Goal: Task Accomplishment & Management: Manage account settings

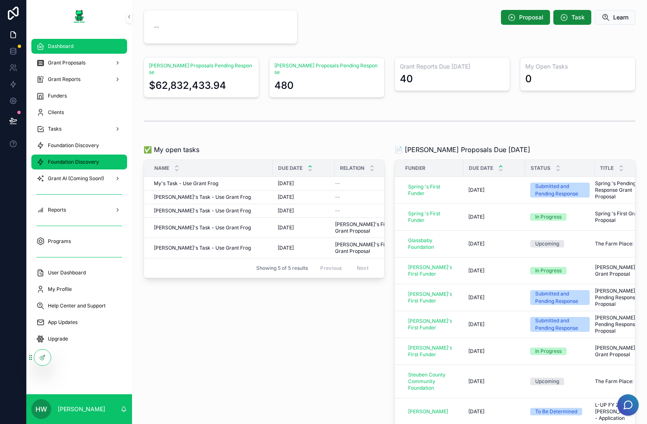
click at [108, 155] on div "Foundation Discovery" at bounding box center [79, 161] width 86 height 13
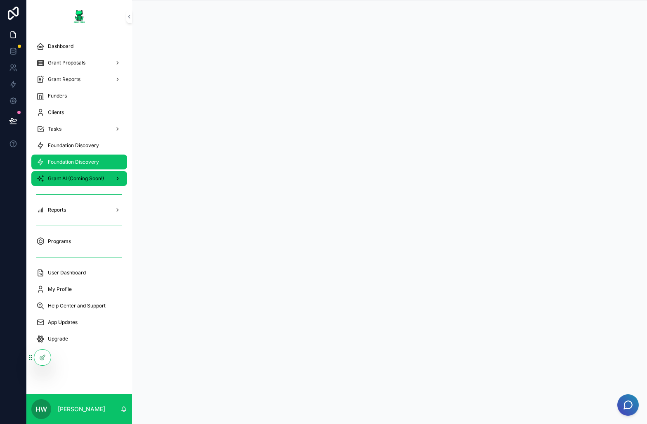
click at [62, 176] on span "Grant AI (Coming Soon!)" at bounding box center [76, 178] width 56 height 7
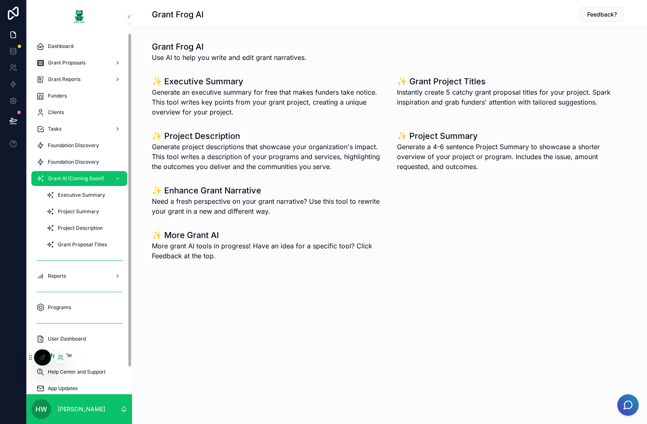
click at [44, 361] on div at bounding box center [42, 357] width 17 height 16
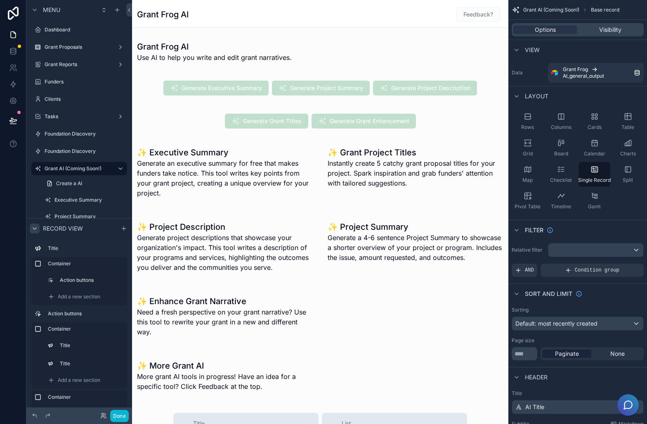
click at [31, 228] on div "scrollable content" at bounding box center [35, 228] width 10 height 10
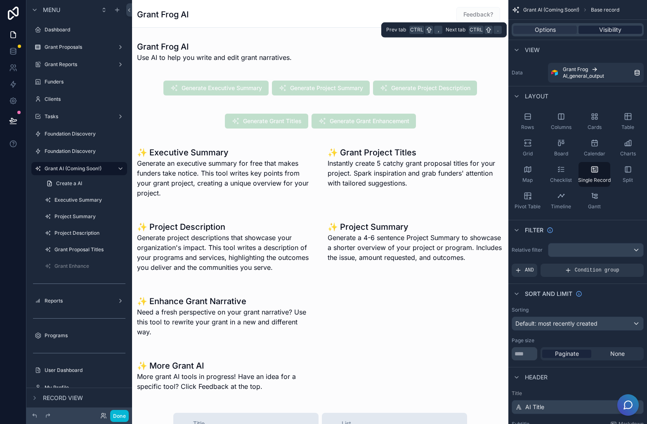
click at [600, 28] on span "Visibility" at bounding box center [610, 30] width 22 height 8
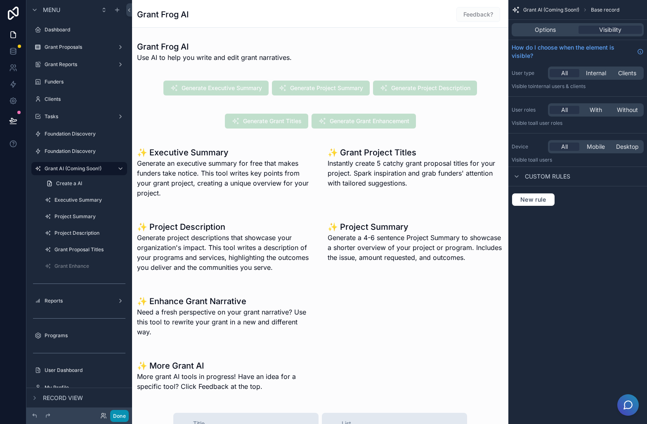
click at [116, 417] on button "Done" at bounding box center [119, 416] width 19 height 12
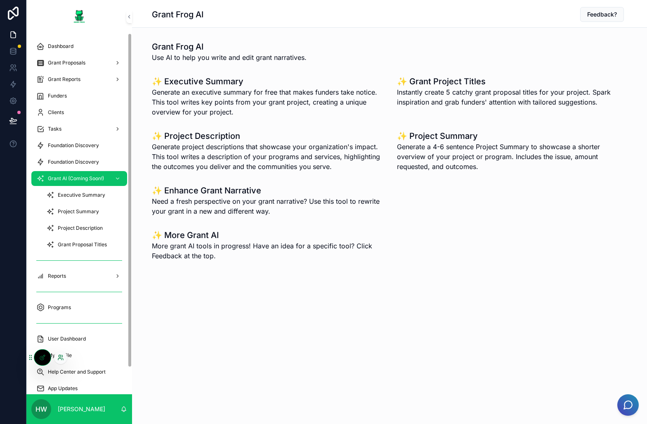
click at [61, 357] on icon at bounding box center [60, 357] width 7 height 7
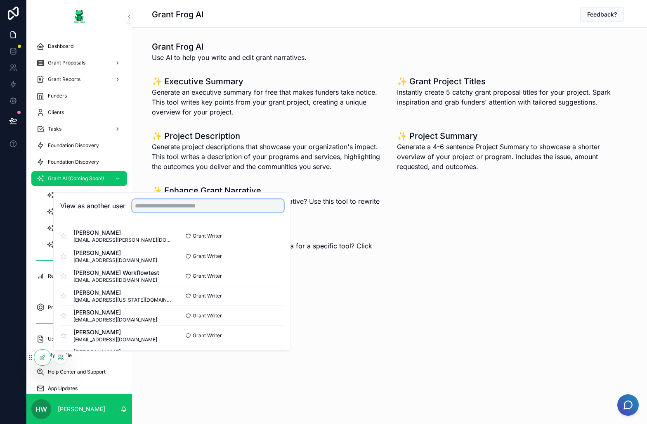
click at [245, 206] on input "text" at bounding box center [208, 205] width 152 height 13
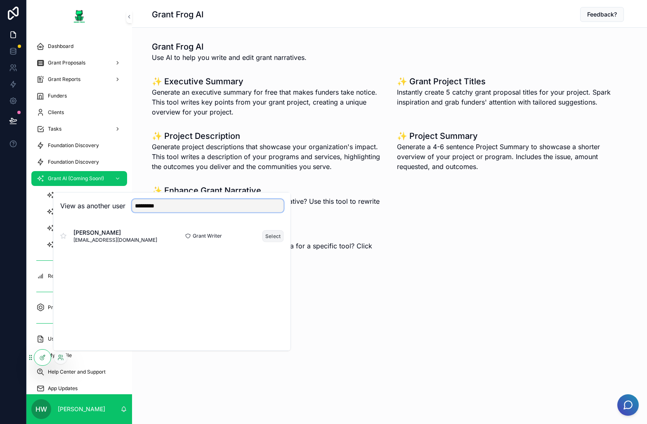
type input "*********"
click at [281, 237] on button "Select" at bounding box center [273, 236] width 21 height 12
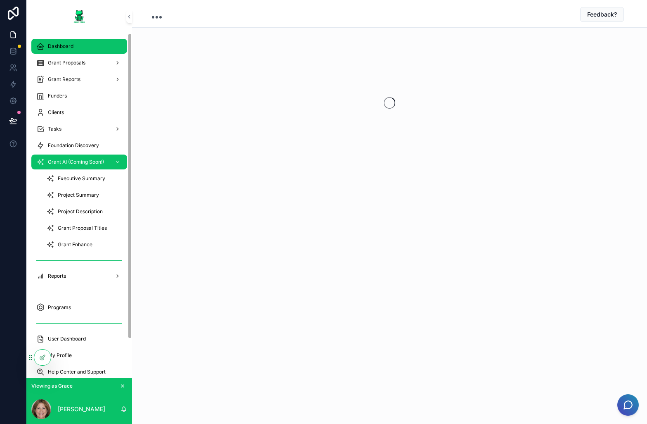
click at [52, 45] on span "Dashboard" at bounding box center [61, 46] width 26 height 7
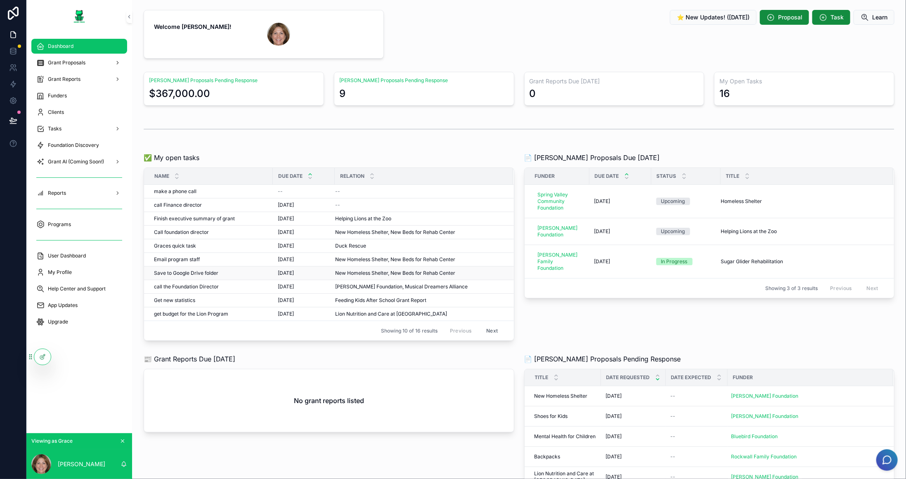
click at [228, 270] on div "Save to Google Drive folder Save to Google Drive folder" at bounding box center [211, 273] width 114 height 7
click at [220, 247] on div "Graces quick task Graces quick task" at bounding box center [211, 246] width 114 height 7
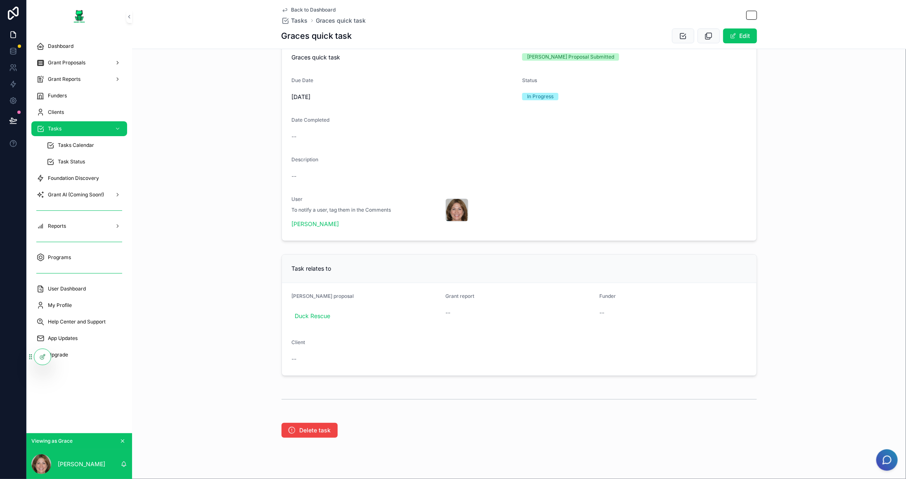
scroll to position [103, 0]
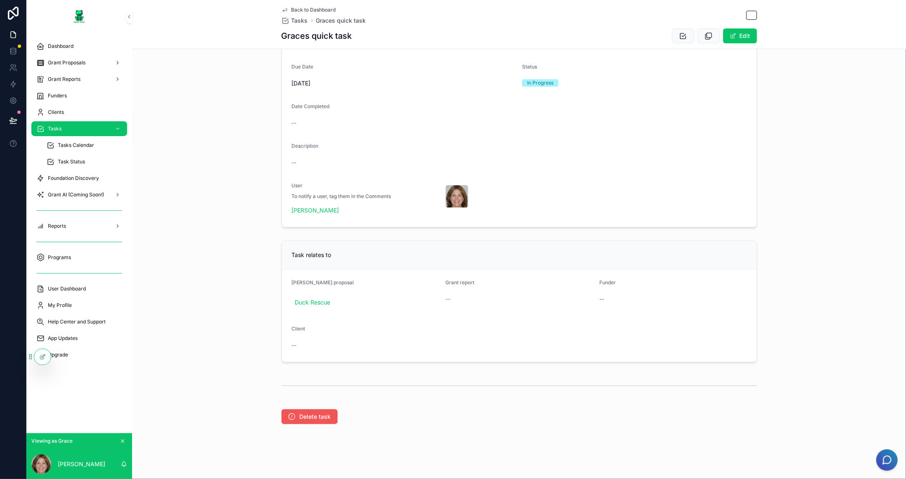
click at [325, 419] on span "Delete task" at bounding box center [315, 417] width 31 height 8
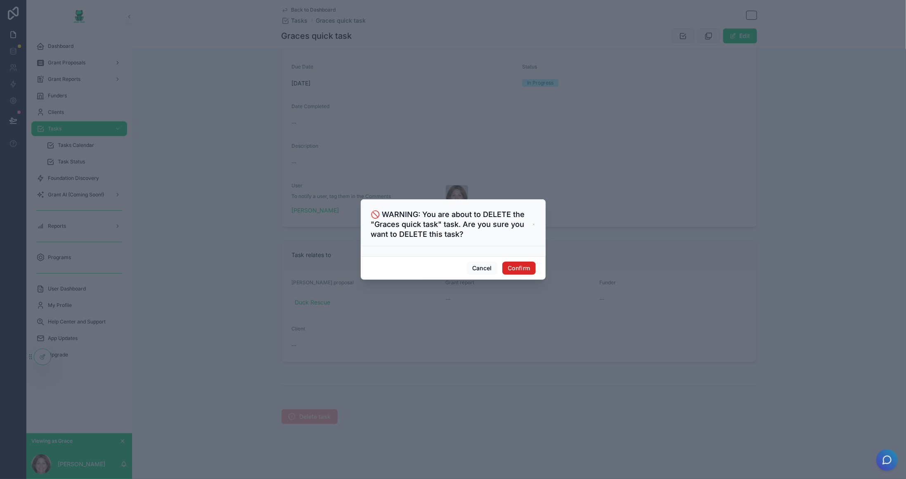
click at [526, 267] on button "Confirm" at bounding box center [518, 268] width 33 height 13
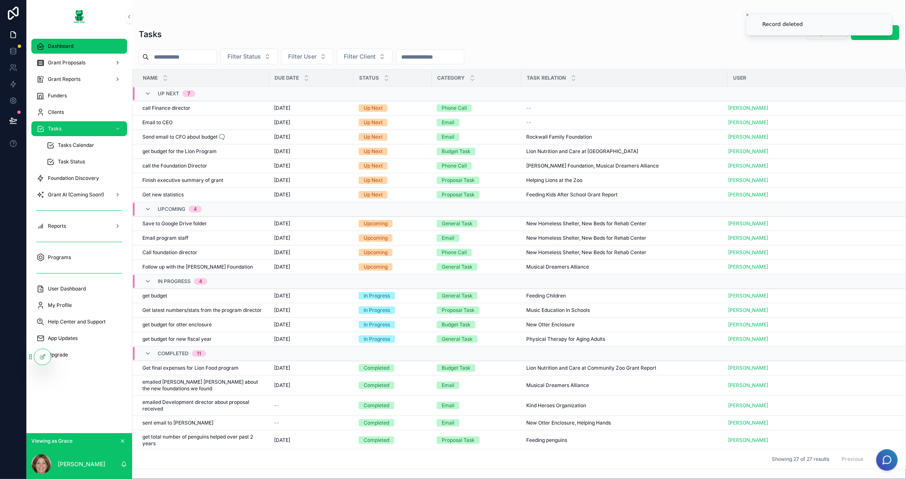
click at [61, 47] on span "Dashboard" at bounding box center [61, 46] width 26 height 7
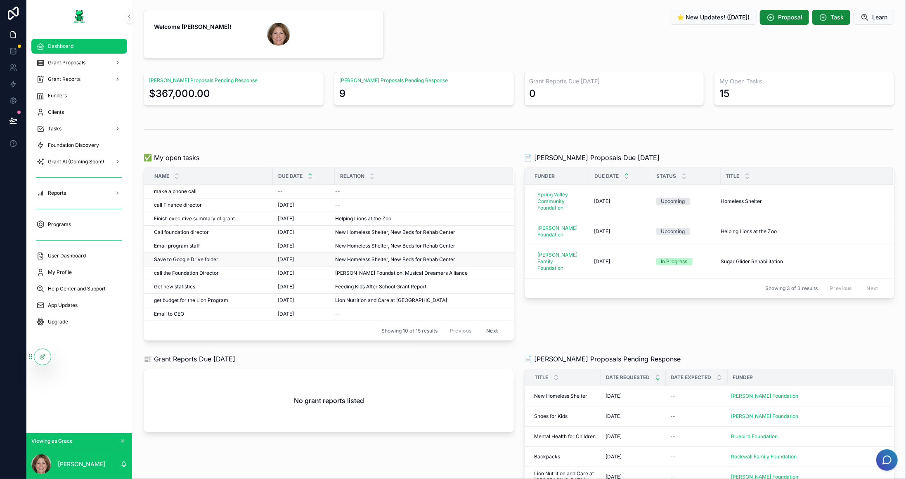
click at [230, 259] on div "Save to Google Drive folder Save to Google Drive folder" at bounding box center [211, 259] width 114 height 7
click at [211, 190] on div "make a phone call make a phone call" at bounding box center [211, 191] width 114 height 7
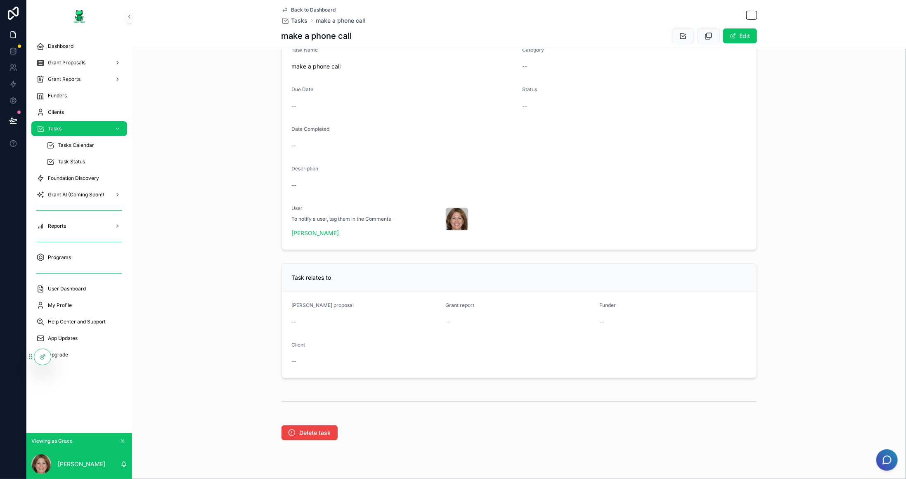
scroll to position [97, 0]
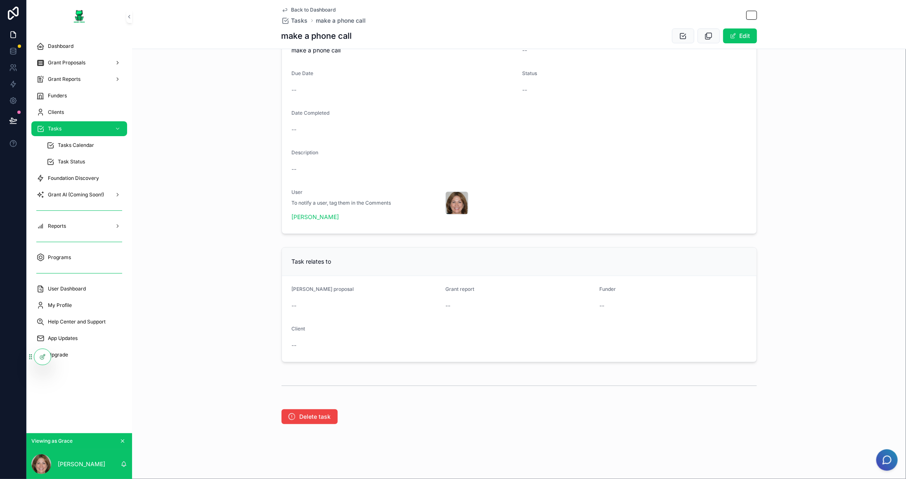
click at [309, 423] on div "Delete task" at bounding box center [519, 416] width 774 height 21
click at [327, 413] on span "Delete task" at bounding box center [315, 417] width 31 height 8
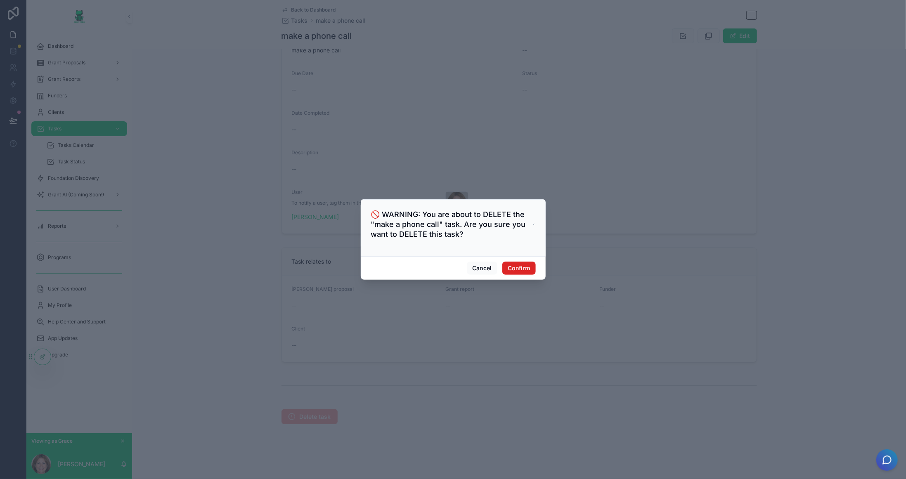
click at [522, 265] on button "Confirm" at bounding box center [518, 268] width 33 height 13
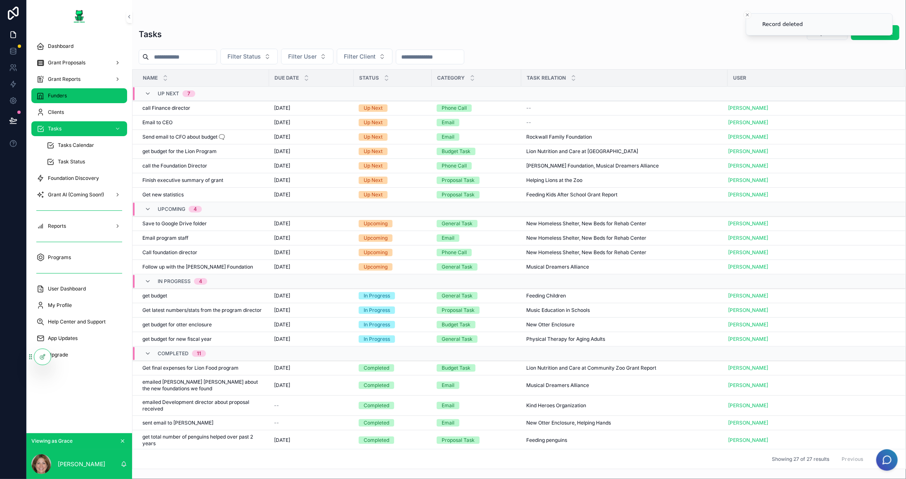
click at [75, 92] on div "Funders" at bounding box center [79, 95] width 86 height 13
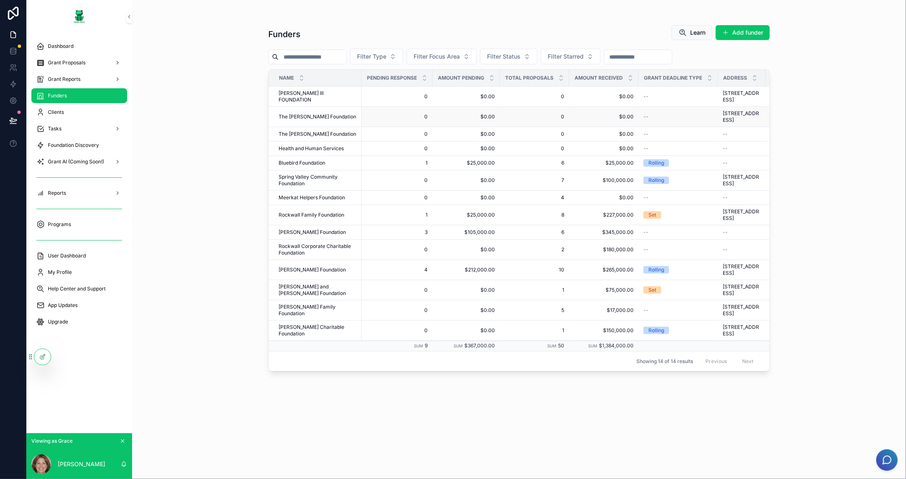
click at [333, 120] on div "The [PERSON_NAME] Foundation The [PERSON_NAME] Foundation" at bounding box center [318, 117] width 78 height 7
click at [344, 273] on div "[PERSON_NAME] Foundation [PERSON_NAME] Foundation" at bounding box center [318, 270] width 78 height 7
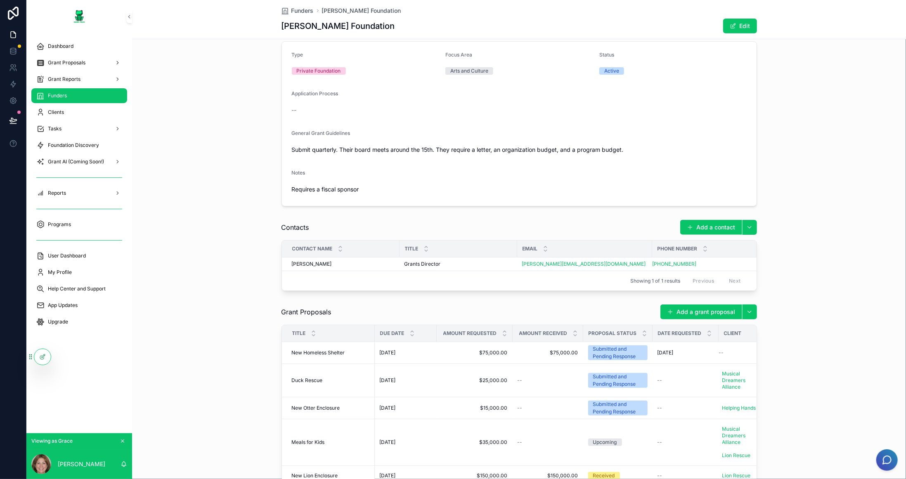
scroll to position [413, 0]
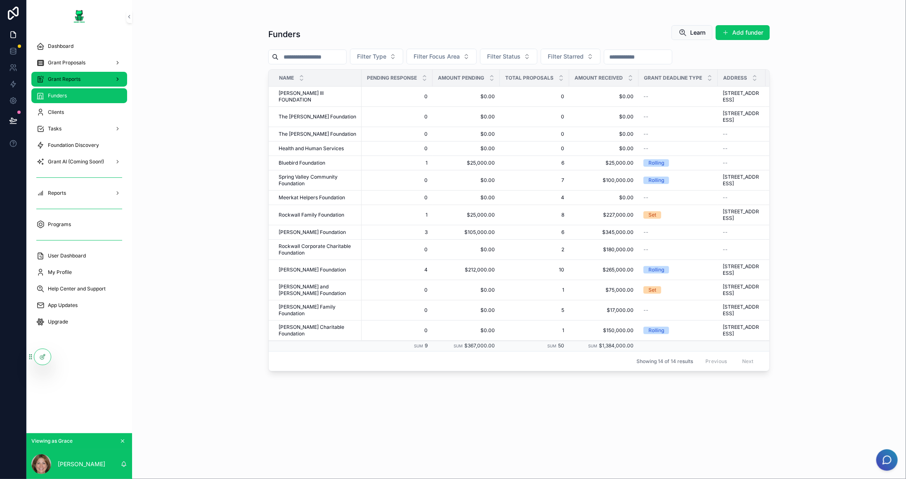
click at [78, 78] on span "Grant Reports" at bounding box center [64, 79] width 33 height 7
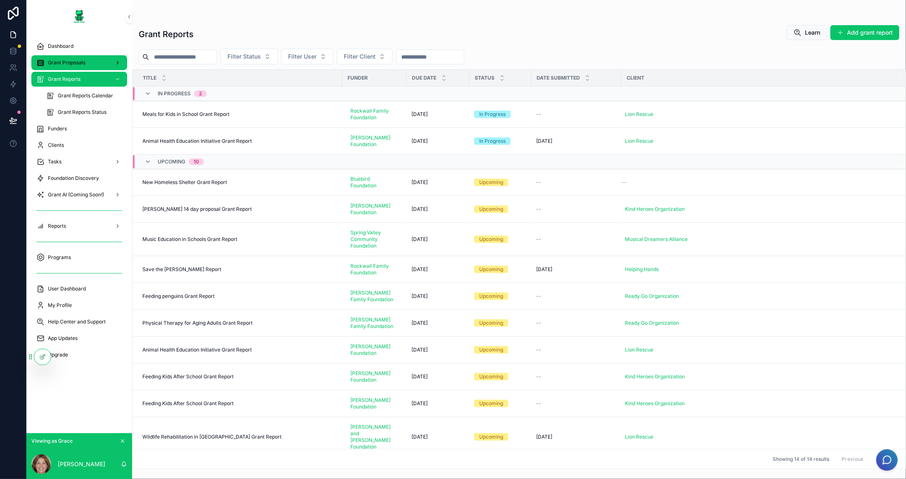
click at [80, 62] on span "Grant Proposals" at bounding box center [67, 62] width 38 height 7
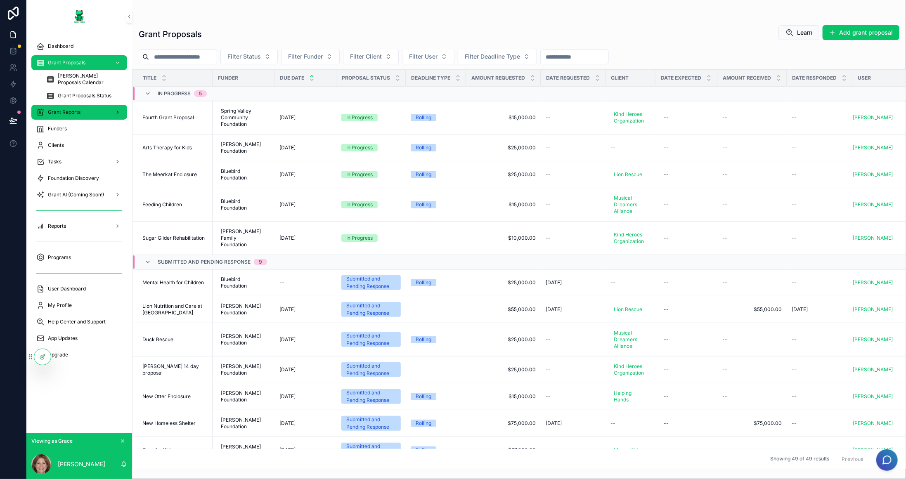
click at [76, 109] on span "Grant Reports" at bounding box center [64, 112] width 33 height 7
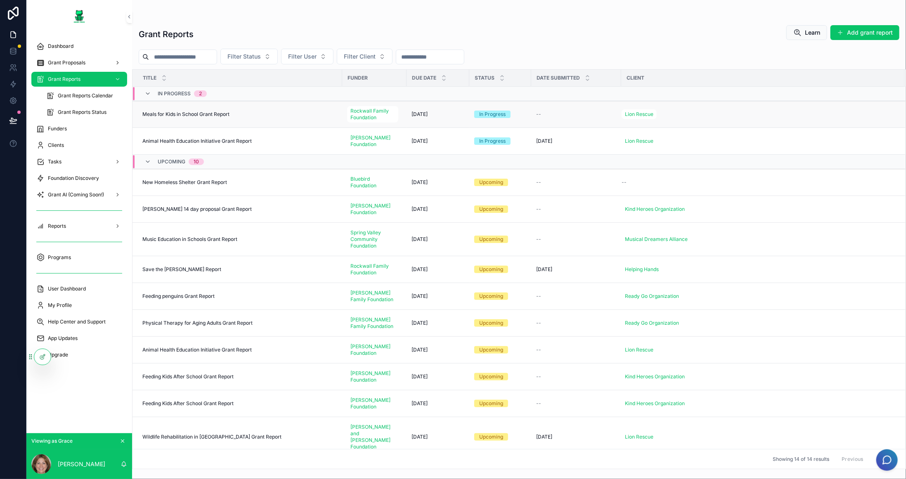
click at [459, 114] on div "[DATE] [DATE]" at bounding box center [438, 114] width 53 height 7
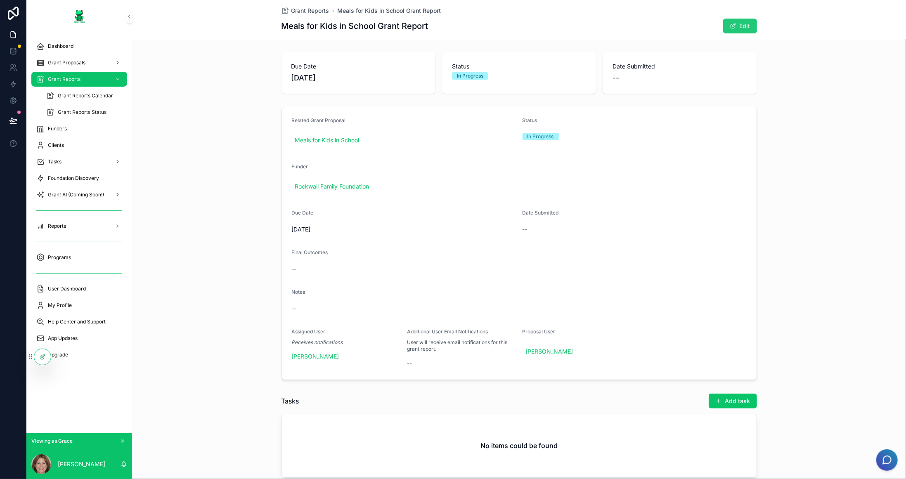
click at [647, 33] on button "Edit" at bounding box center [740, 26] width 34 height 15
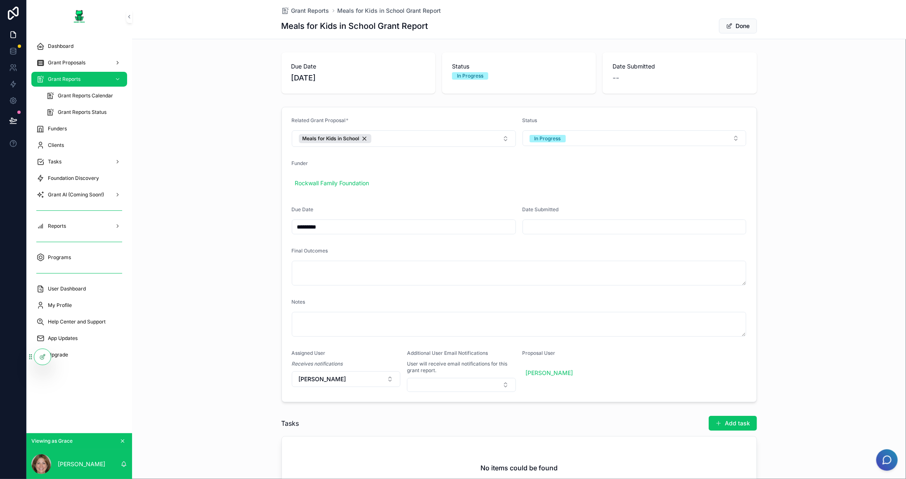
click at [391, 225] on input "*********" at bounding box center [403, 227] width 223 height 12
click at [443, 243] on button "scrollable content" at bounding box center [445, 246] width 15 height 15
click at [443, 244] on button "scrollable content" at bounding box center [445, 246] width 15 height 15
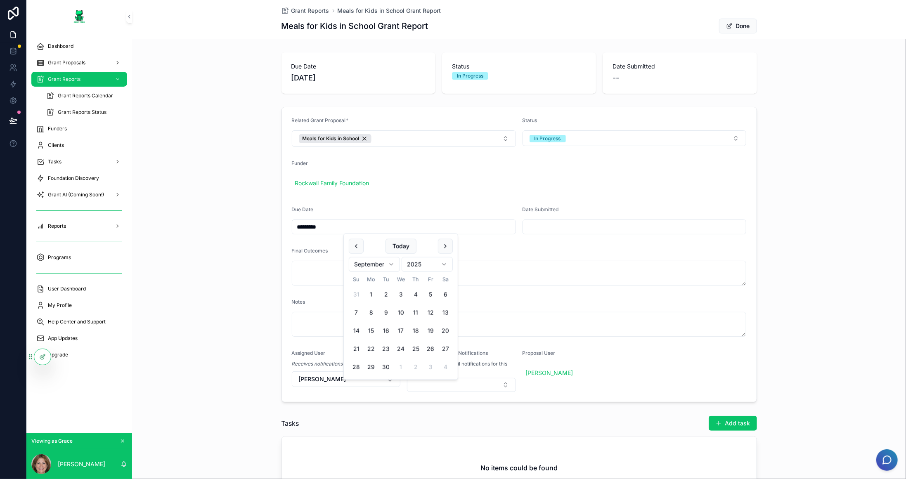
click at [443, 244] on button "scrollable content" at bounding box center [445, 246] width 15 height 15
click at [428, 310] on button "12" at bounding box center [430, 313] width 15 height 15
type input "**********"
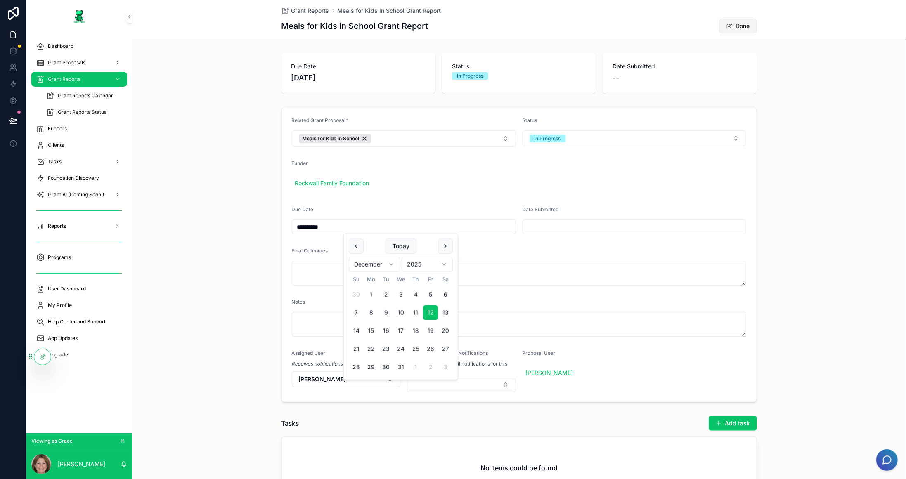
click at [647, 29] on button "Done" at bounding box center [738, 26] width 38 height 15
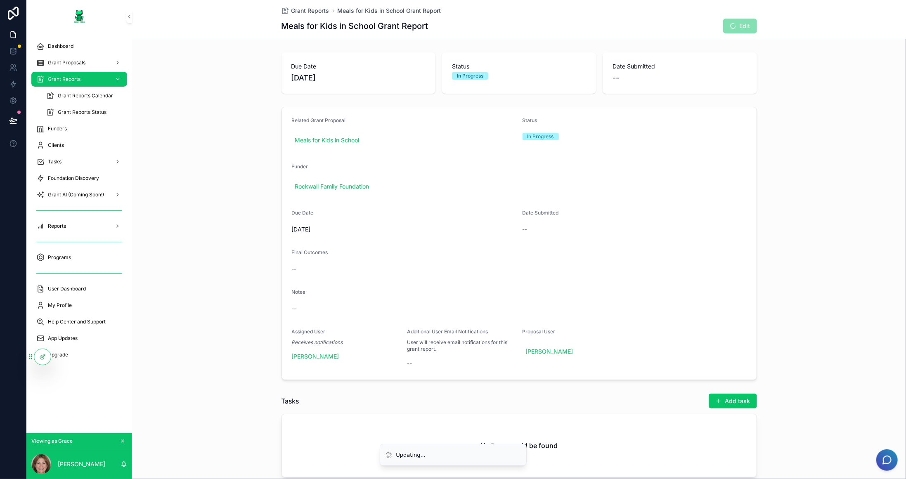
click at [78, 75] on div "Grant Reports" at bounding box center [79, 79] width 86 height 13
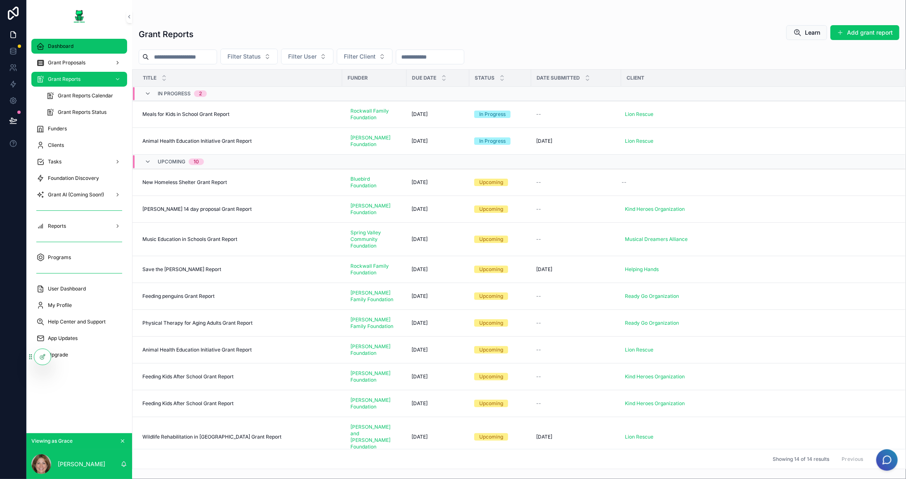
click at [75, 45] on div "Dashboard" at bounding box center [79, 46] width 86 height 13
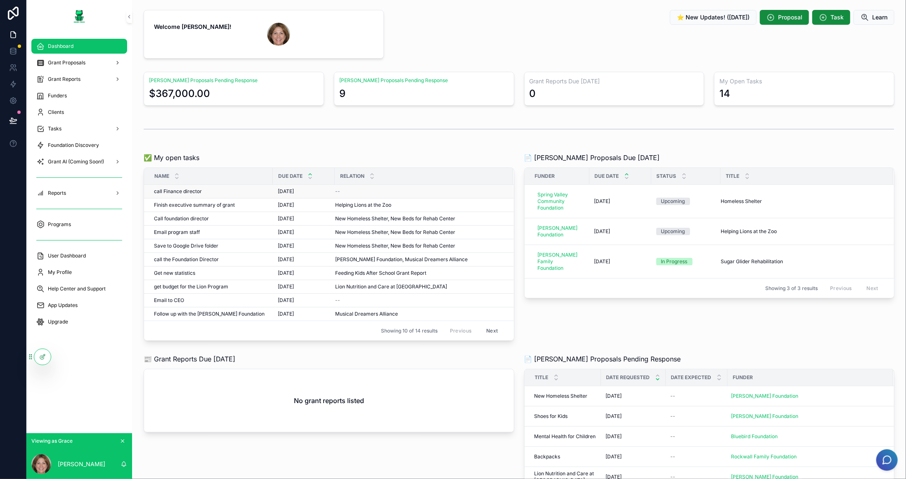
click at [245, 192] on div "call Finance director call Finance director" at bounding box center [211, 191] width 114 height 7
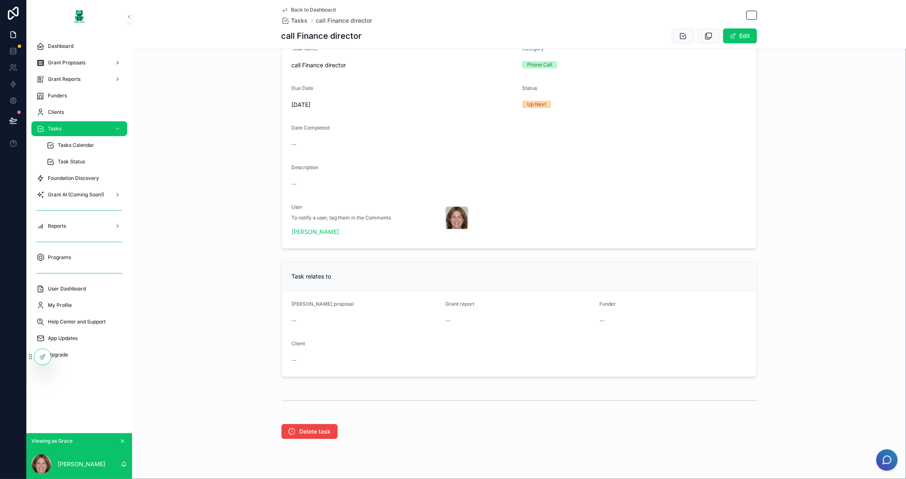
scroll to position [97, 0]
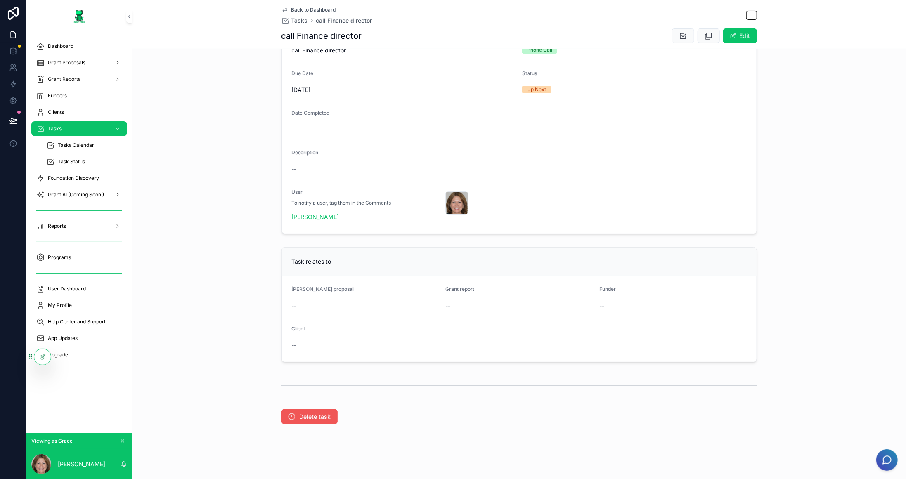
click at [323, 417] on span "Delete task" at bounding box center [315, 417] width 31 height 8
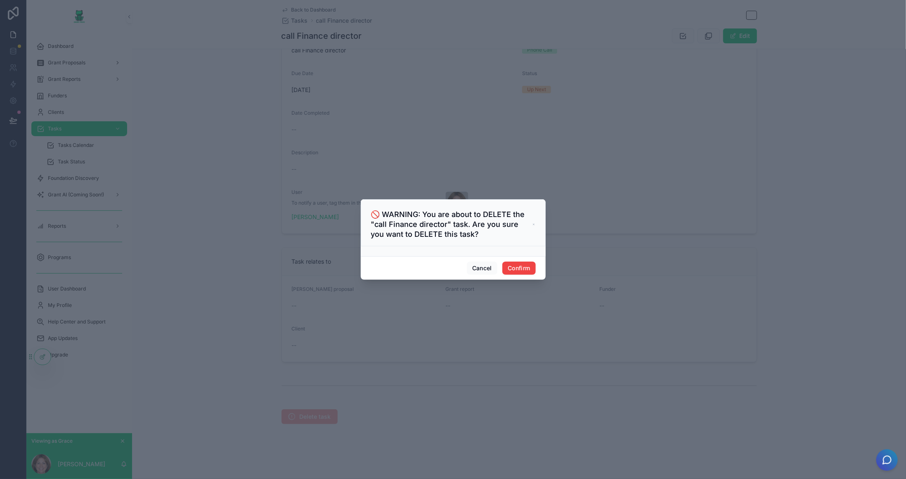
click at [513, 261] on div "Cancel Confirm" at bounding box center [453, 268] width 185 height 24
click at [519, 268] on button "Confirm" at bounding box center [518, 268] width 33 height 13
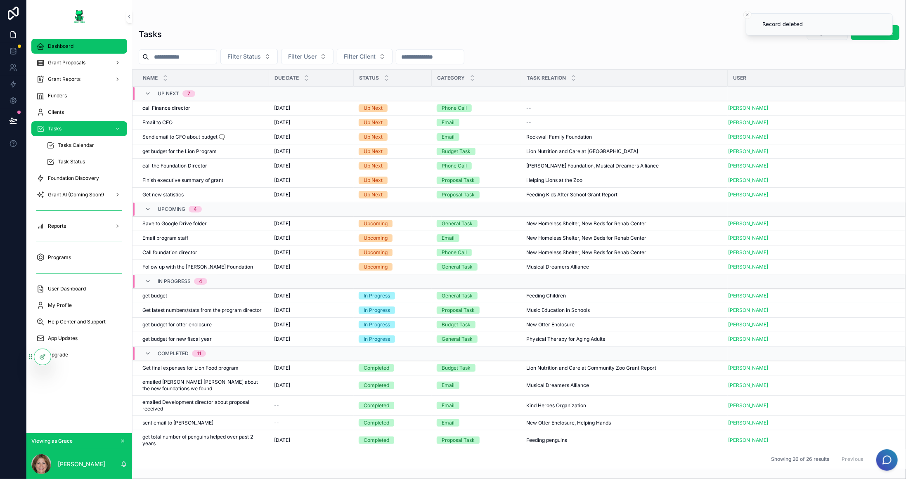
click at [71, 44] on span "Dashboard" at bounding box center [61, 46] width 26 height 7
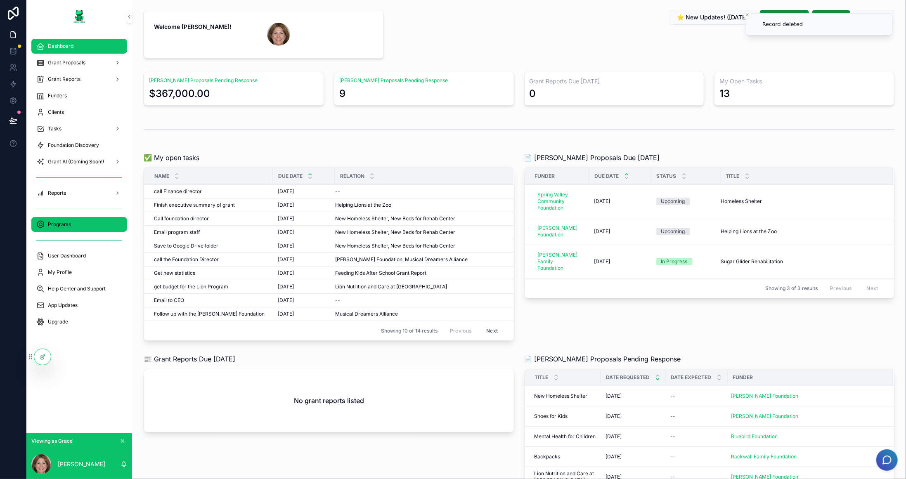
click at [95, 231] on link "Programs" at bounding box center [79, 224] width 96 height 15
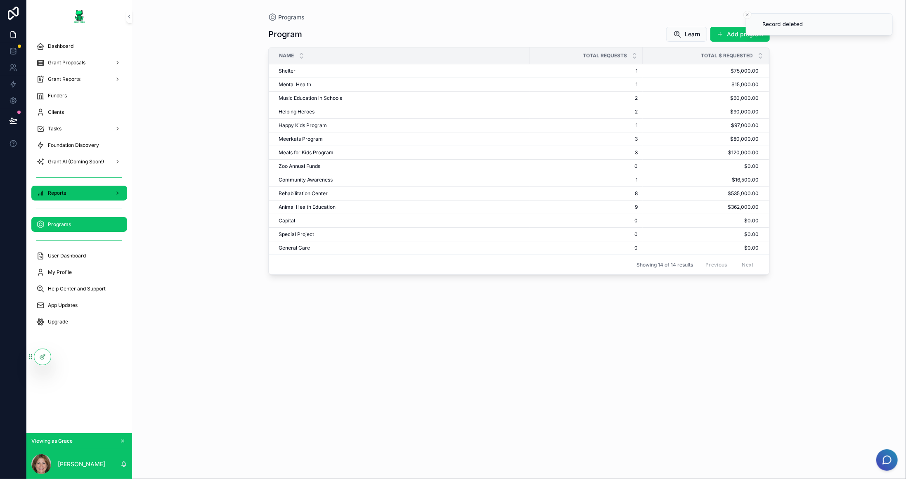
click at [88, 194] on div "Reports" at bounding box center [79, 193] width 86 height 13
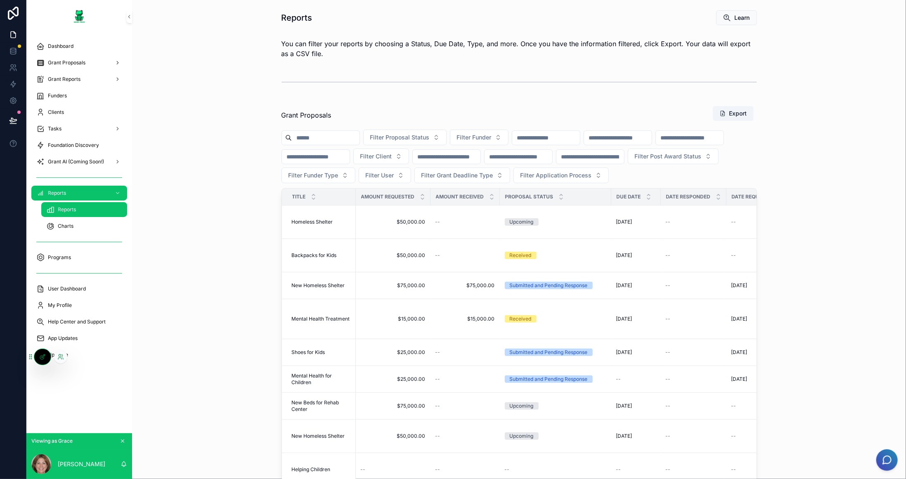
click at [45, 360] on icon at bounding box center [42, 357] width 7 height 7
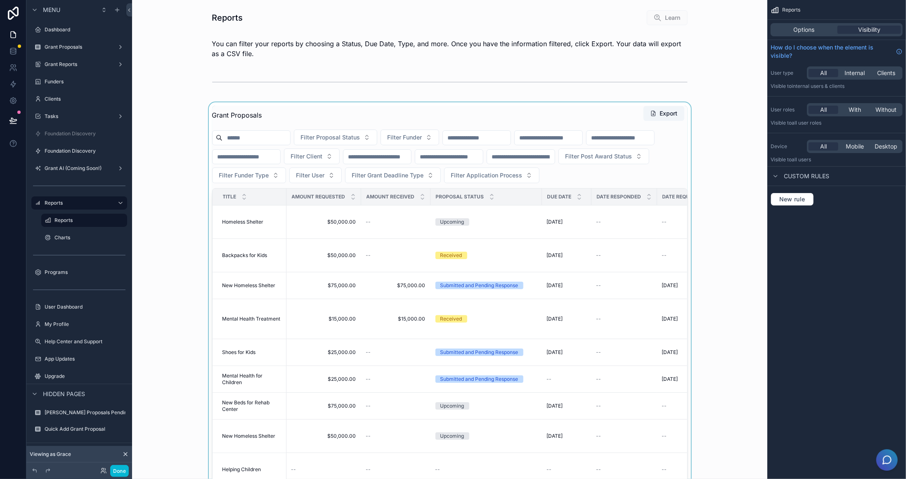
click at [647, 176] on div "scrollable content" at bounding box center [450, 327] width 622 height 450
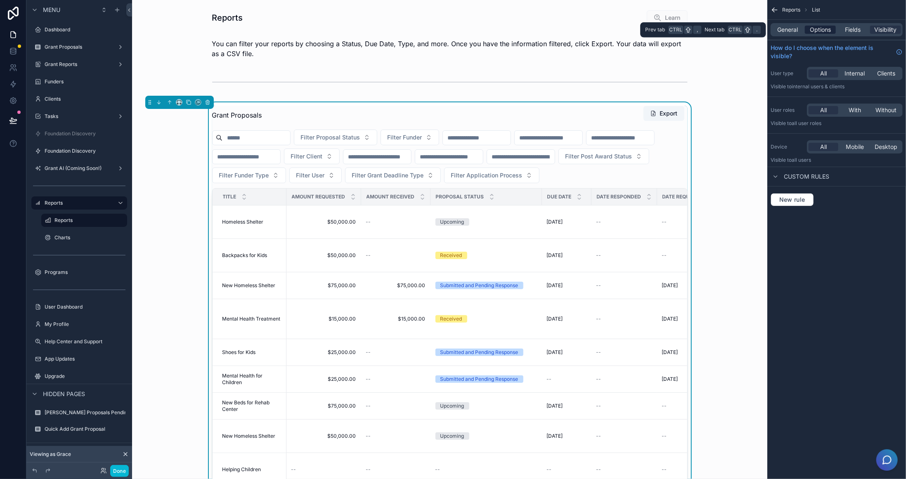
click at [647, 31] on span "Options" at bounding box center [820, 30] width 21 height 8
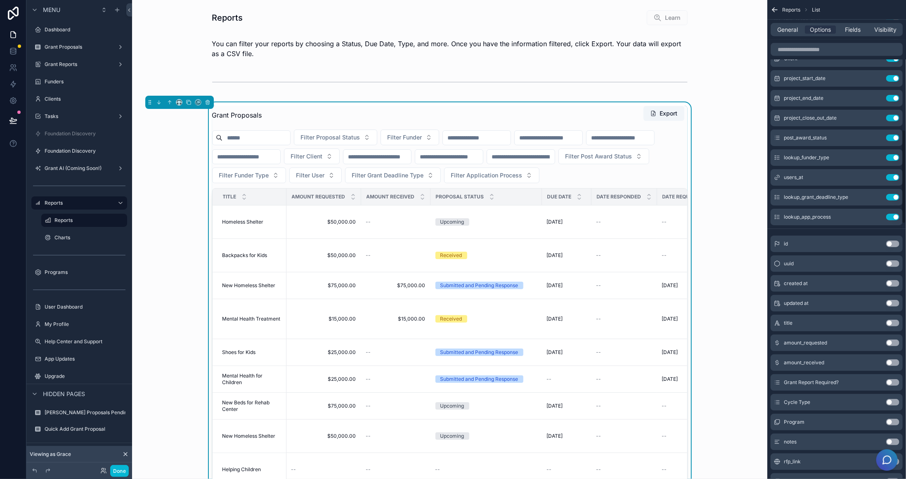
scroll to position [661, 0]
click at [647, 423] on button "Use setting" at bounding box center [892, 424] width 13 height 7
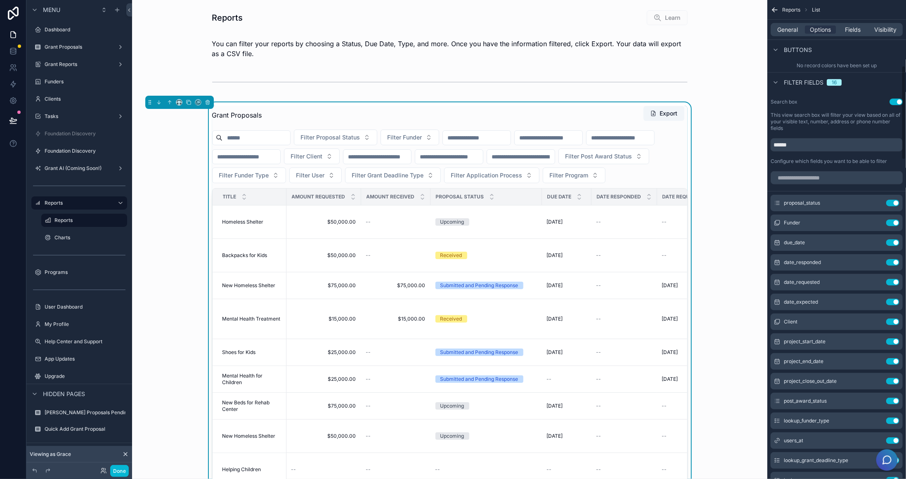
scroll to position [330, 0]
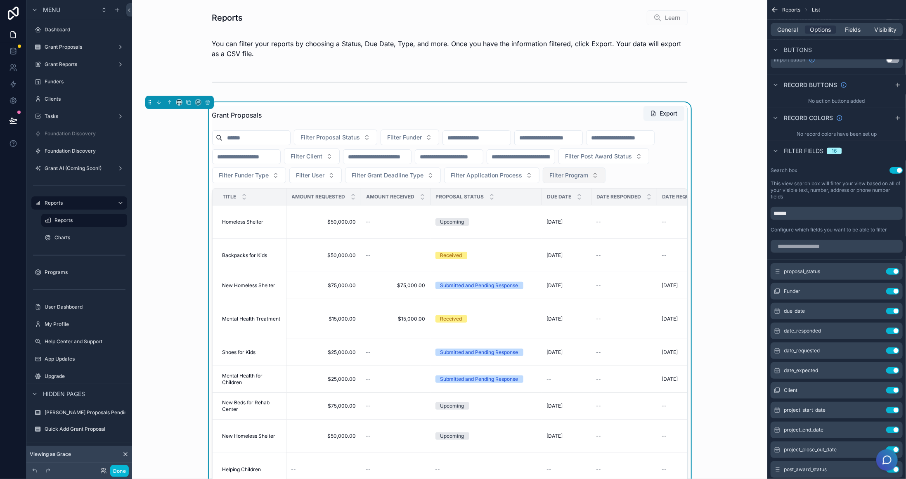
click at [543, 183] on button "Filter Program" at bounding box center [574, 176] width 63 height 16
click at [451, 180] on span "Filter Application Process" at bounding box center [486, 175] width 71 height 8
click at [444, 183] on button "Filter Application Process" at bounding box center [491, 176] width 95 height 16
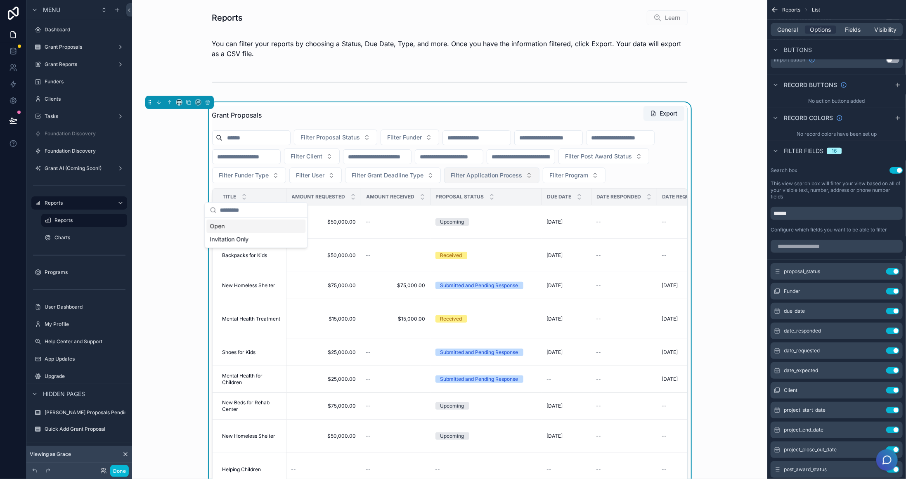
click at [444, 183] on button "Filter Application Process" at bounding box center [491, 176] width 95 height 16
click at [647, 241] on input "scrollable content" at bounding box center [837, 246] width 132 height 13
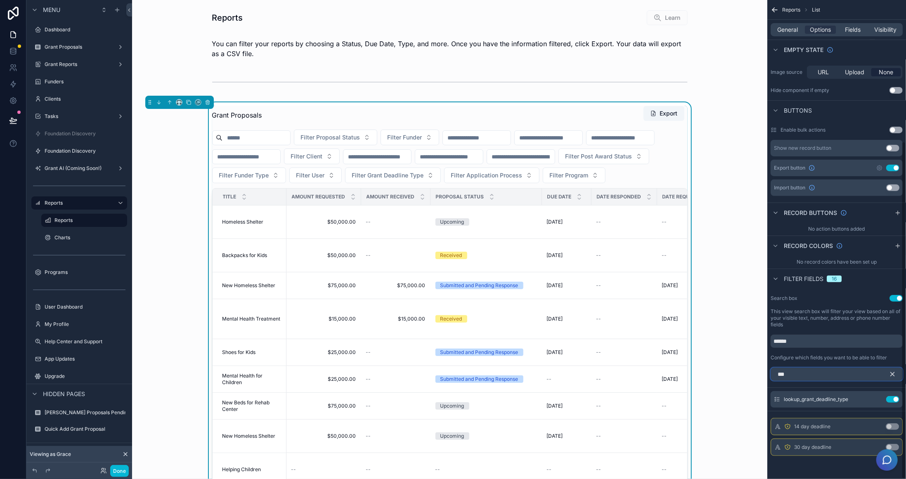
scroll to position [200, 0]
type input "***"
click at [647, 400] on icon "scrollable content" at bounding box center [878, 400] width 1 height 1
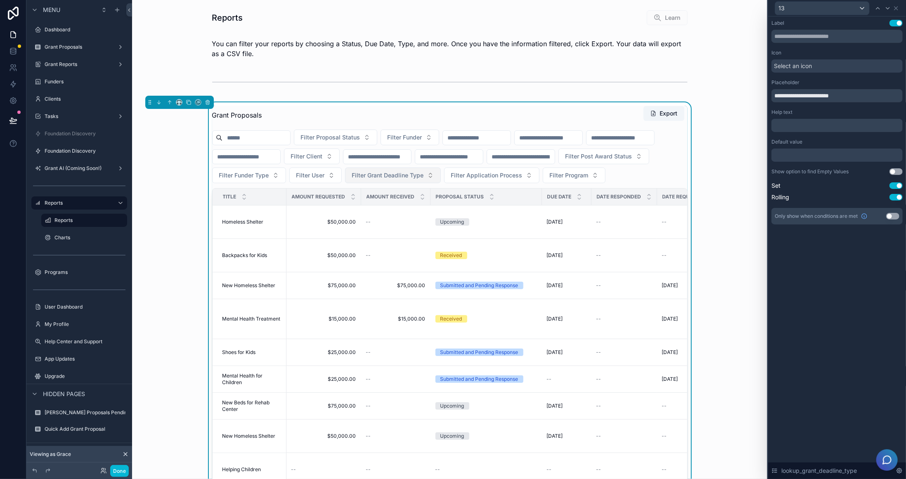
click at [424, 174] on span "Filter Grant Deadline Type" at bounding box center [388, 175] width 72 height 8
click at [122, 423] on button "Done" at bounding box center [119, 471] width 19 height 12
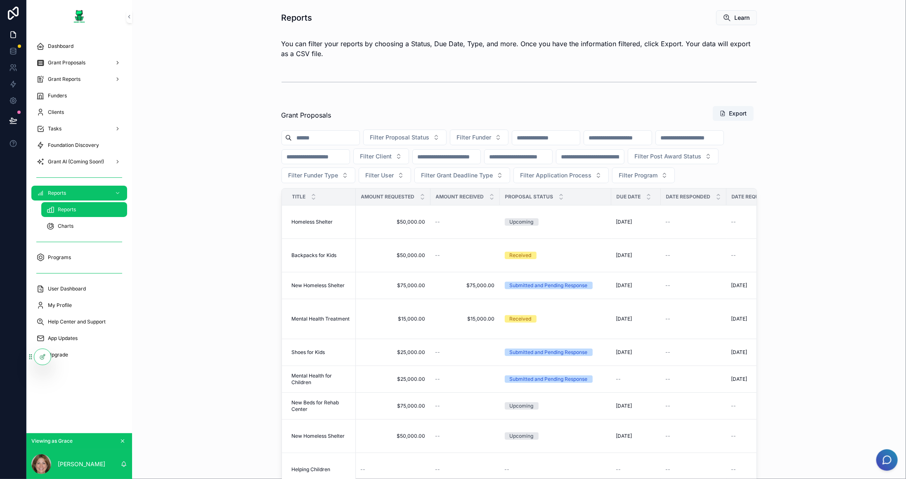
click at [647, 178] on div "Filter Proposal Status Filter Funder Filter Client Filter Post Award Status Fil…" at bounding box center [520, 157] width 476 height 54
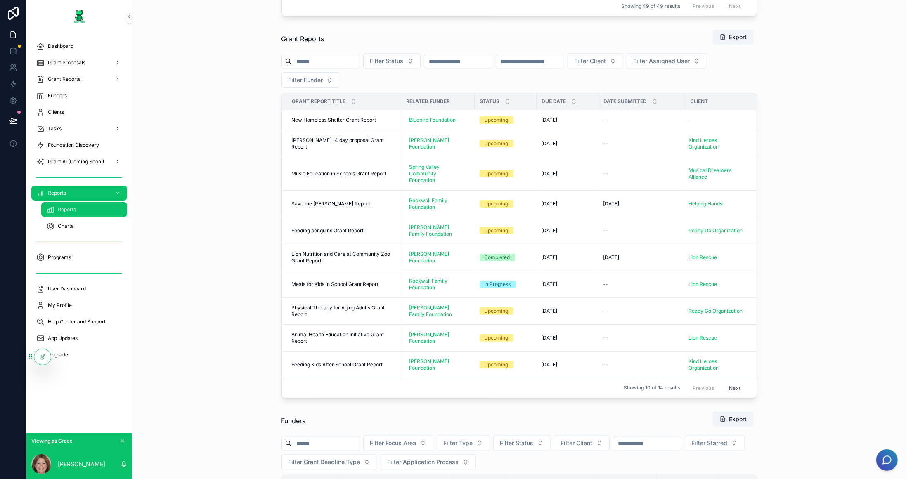
scroll to position [537, 0]
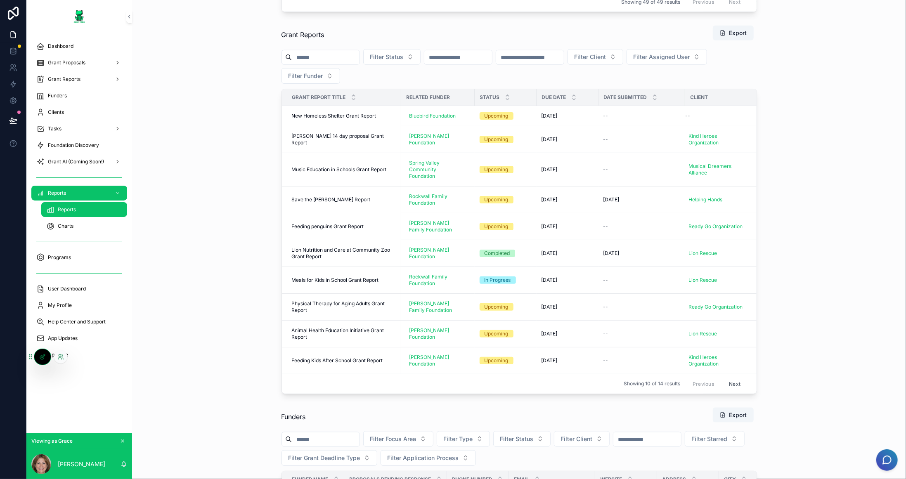
click at [36, 360] on div at bounding box center [42, 357] width 17 height 16
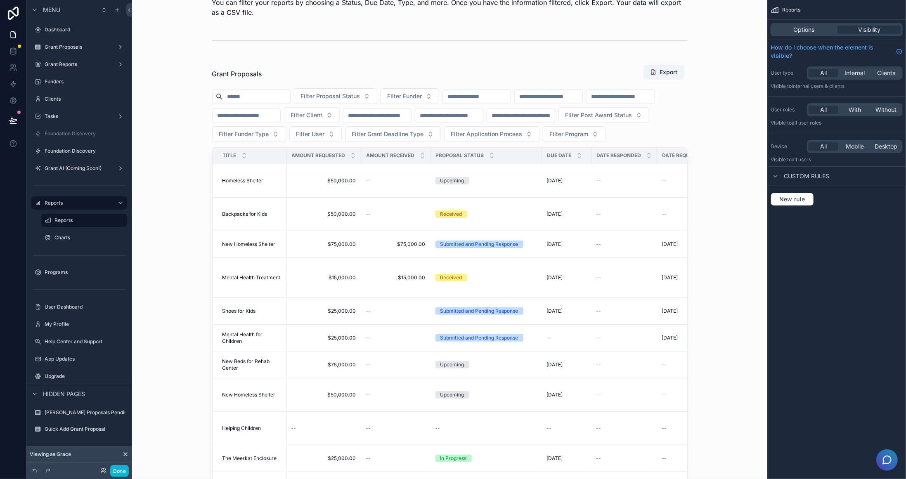
scroll to position [41, 0]
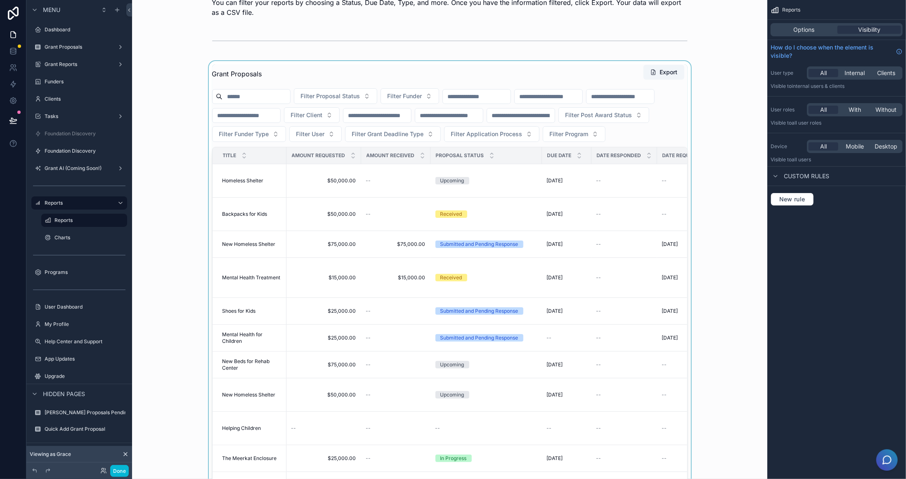
click at [647, 126] on div "scrollable content" at bounding box center [450, 286] width 622 height 450
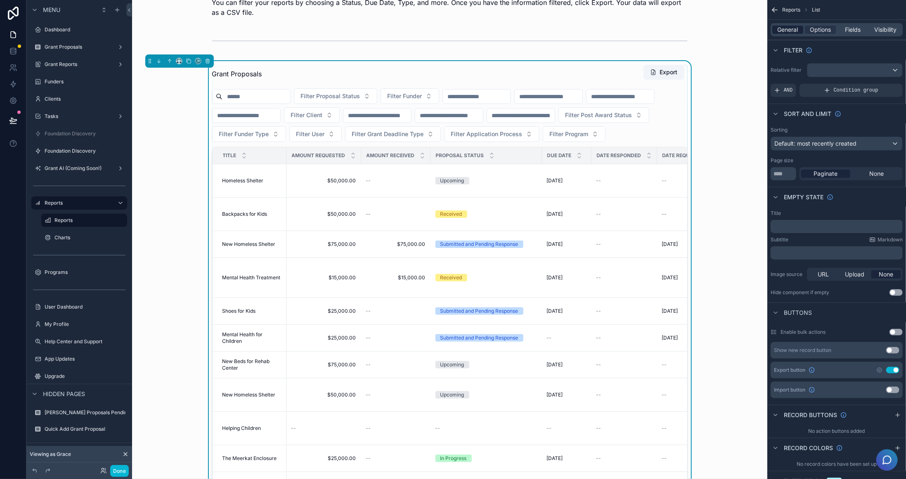
click at [647, 26] on span "General" at bounding box center [788, 30] width 21 height 8
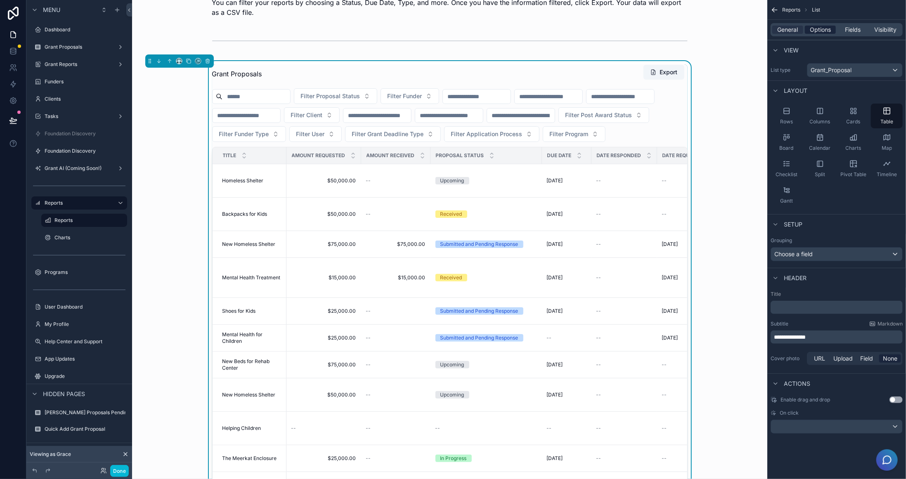
click at [647, 27] on span "Options" at bounding box center [820, 30] width 21 height 8
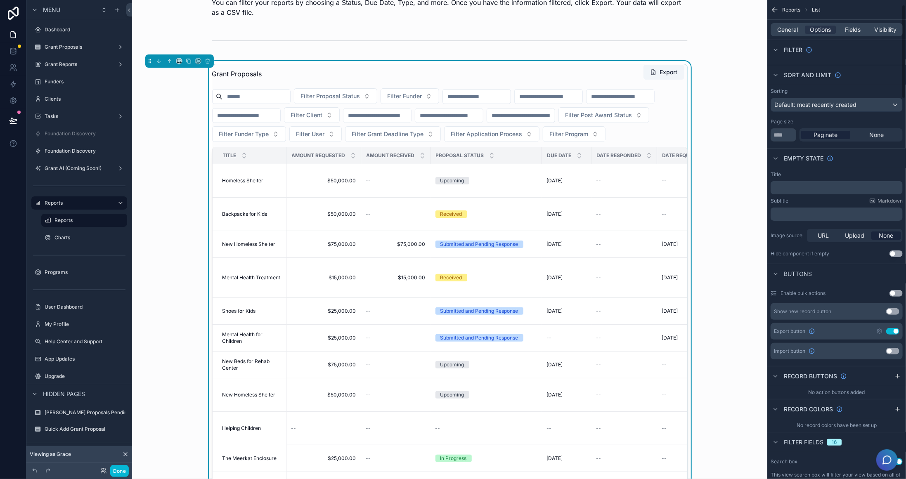
scroll to position [0, 0]
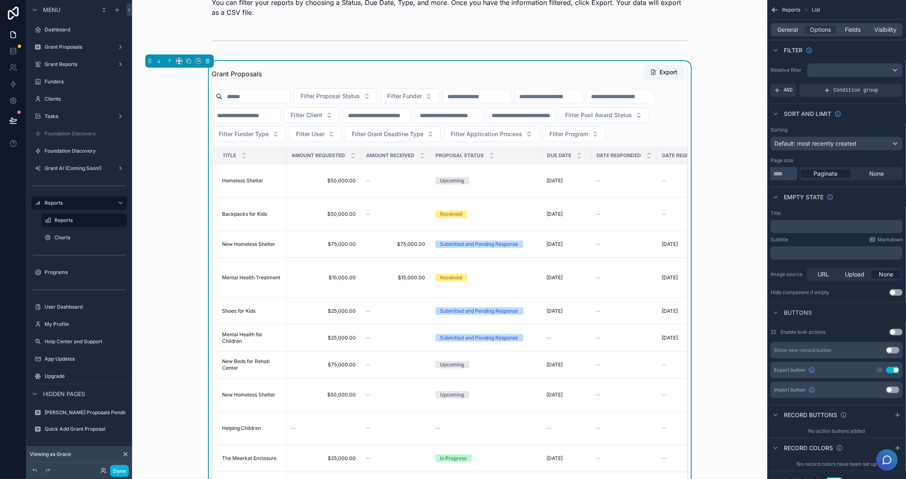
click at [647, 171] on input "**" at bounding box center [784, 173] width 26 height 13
type input "***"
click at [647, 197] on div "Empty state" at bounding box center [837, 197] width 139 height 20
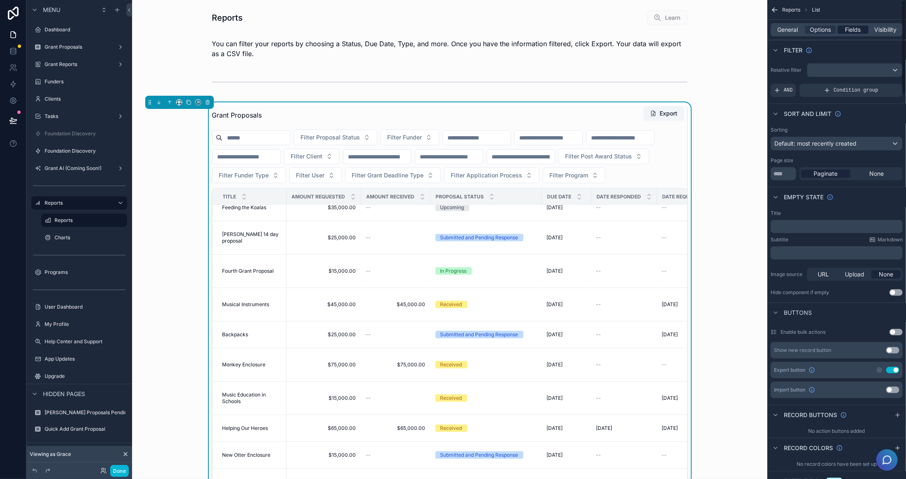
click at [647, 33] on span "Fields" at bounding box center [854, 30] width 16 height 8
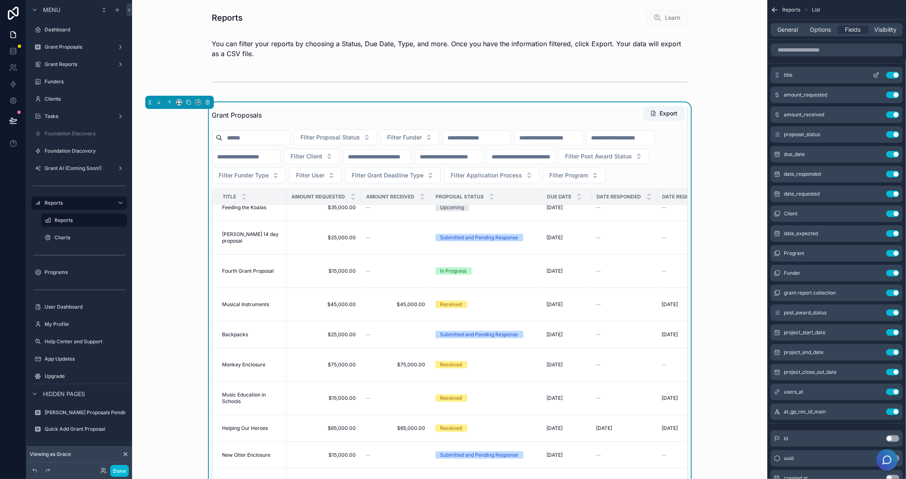
click at [647, 75] on icon "scrollable content" at bounding box center [876, 75] width 7 height 7
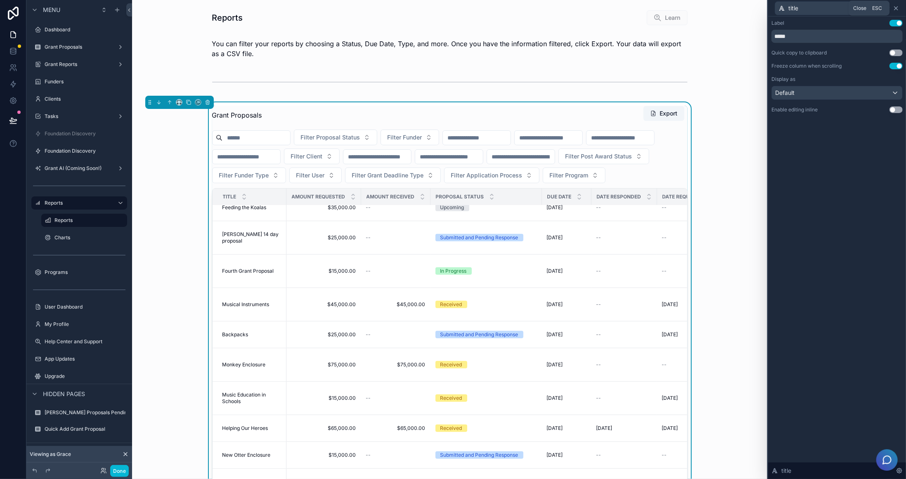
click at [647, 8] on icon at bounding box center [896, 8] width 7 height 7
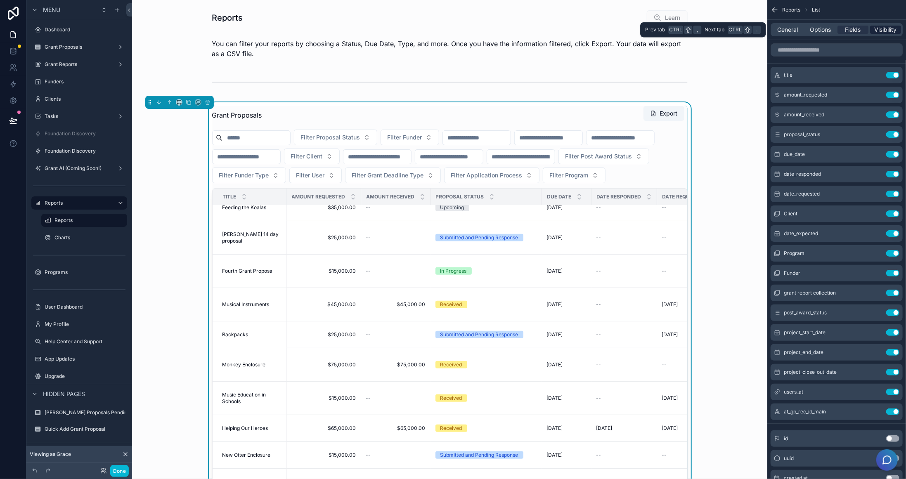
click at [647, 31] on span "Visibility" at bounding box center [886, 30] width 22 height 8
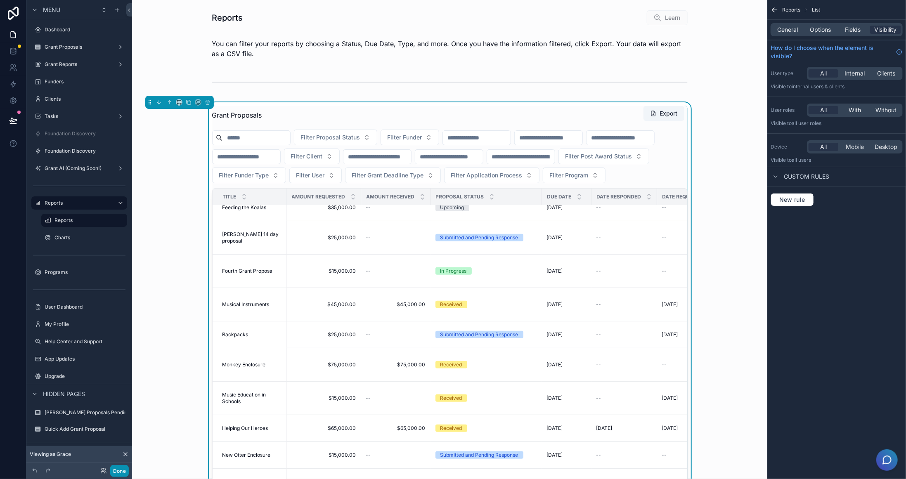
click at [124, 423] on button "Done" at bounding box center [119, 471] width 19 height 12
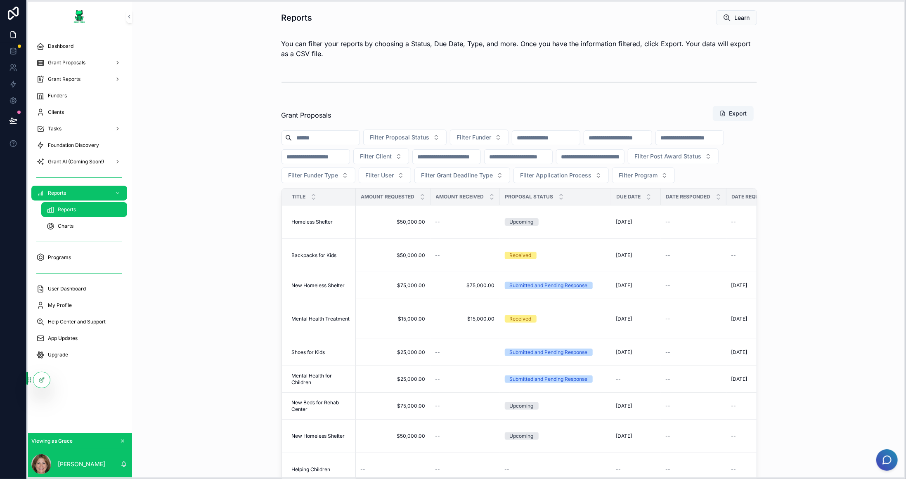
drag, startPoint x: 30, startPoint y: 358, endPoint x: 27, endPoint y: 381, distance: 23.3
click at [27, 381] on icon at bounding box center [29, 380] width 7 height 7
click at [76, 227] on div "Charts" at bounding box center [84, 226] width 76 height 13
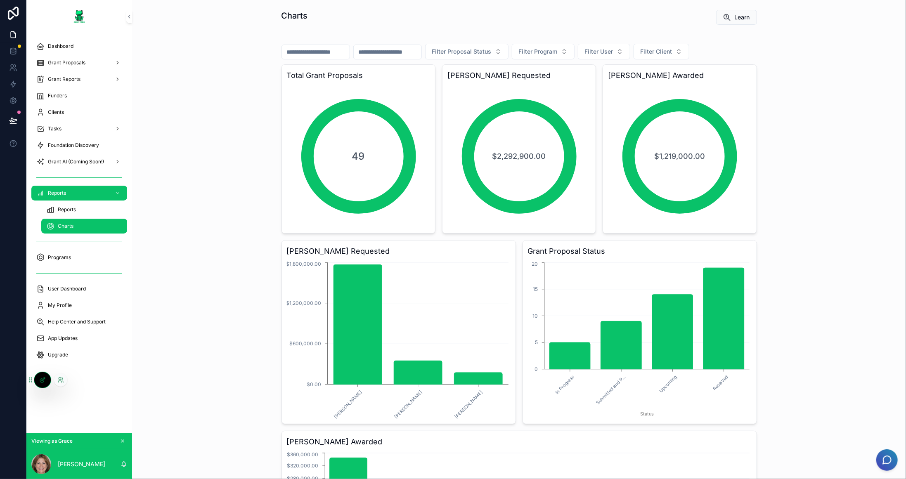
click at [40, 379] on icon at bounding box center [42, 381] width 4 height 4
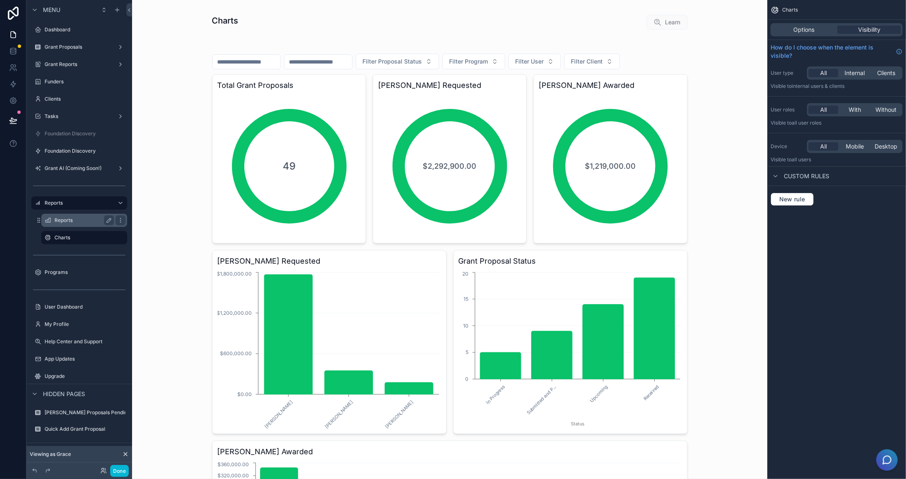
click at [83, 220] on label "Reports" at bounding box center [82, 220] width 56 height 7
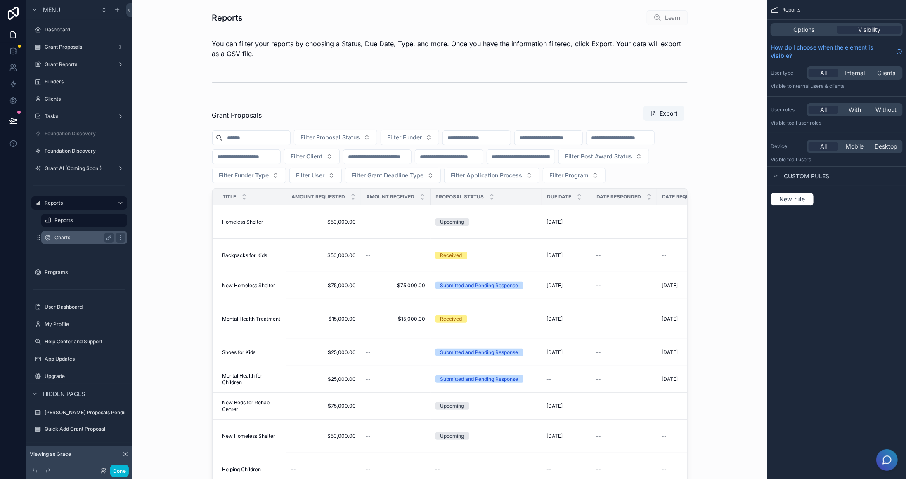
click at [80, 237] on label "Charts" at bounding box center [82, 238] width 56 height 7
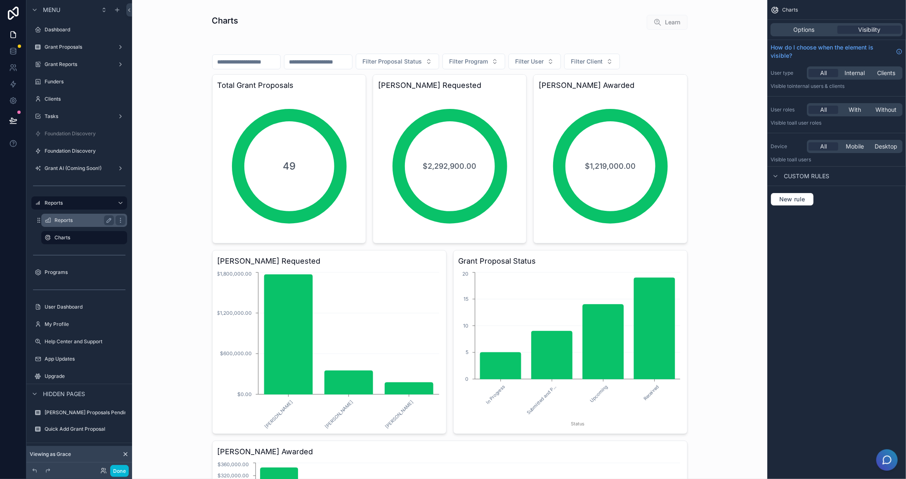
click at [73, 223] on label "Reports" at bounding box center [82, 220] width 56 height 7
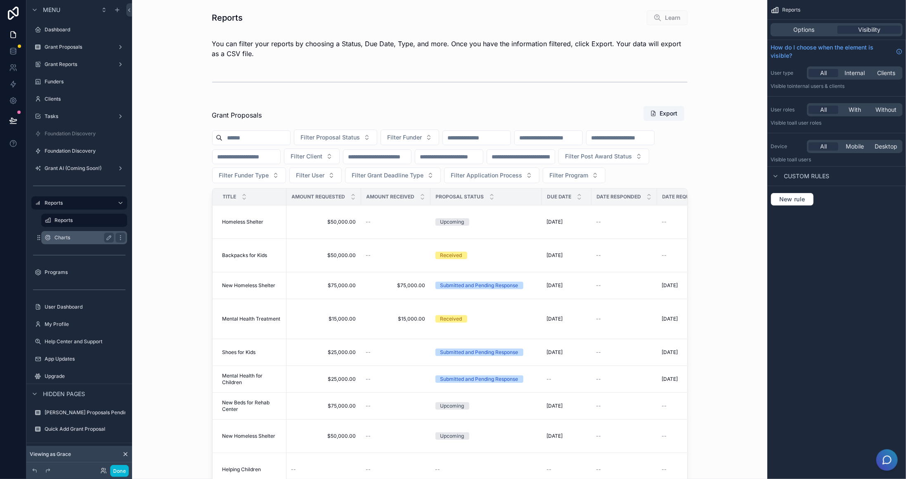
click at [71, 239] on label "Charts" at bounding box center [82, 238] width 56 height 7
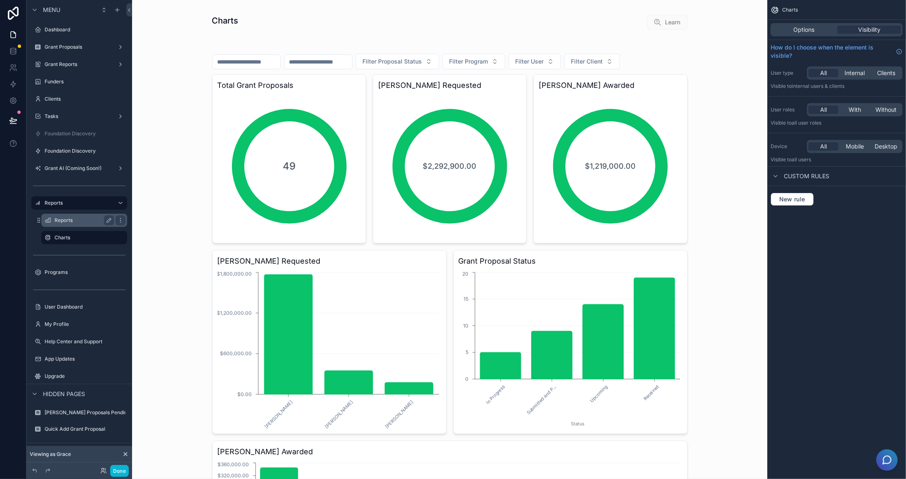
click at [69, 225] on div "Reports" at bounding box center [83, 221] width 59 height 10
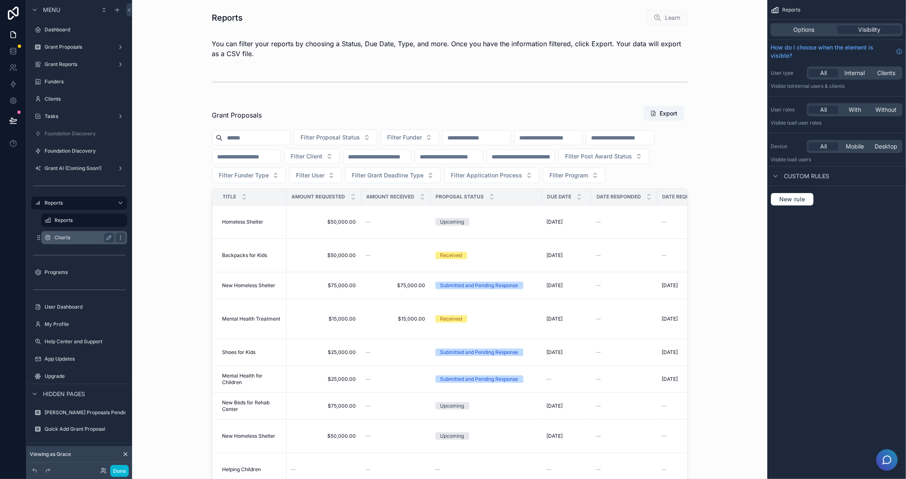
click at [77, 236] on label "Charts" at bounding box center [82, 238] width 56 height 7
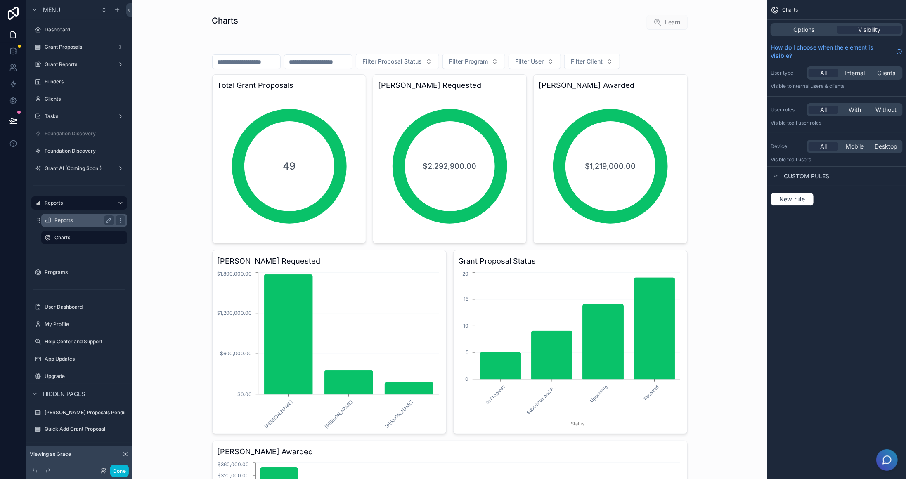
click at [81, 224] on div "Reports" at bounding box center [83, 221] width 59 height 10
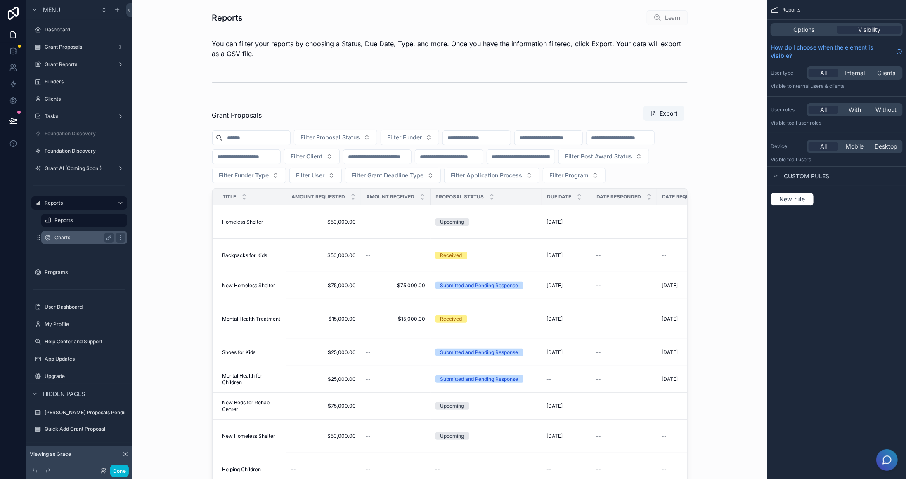
click at [82, 235] on label "Charts" at bounding box center [82, 238] width 56 height 7
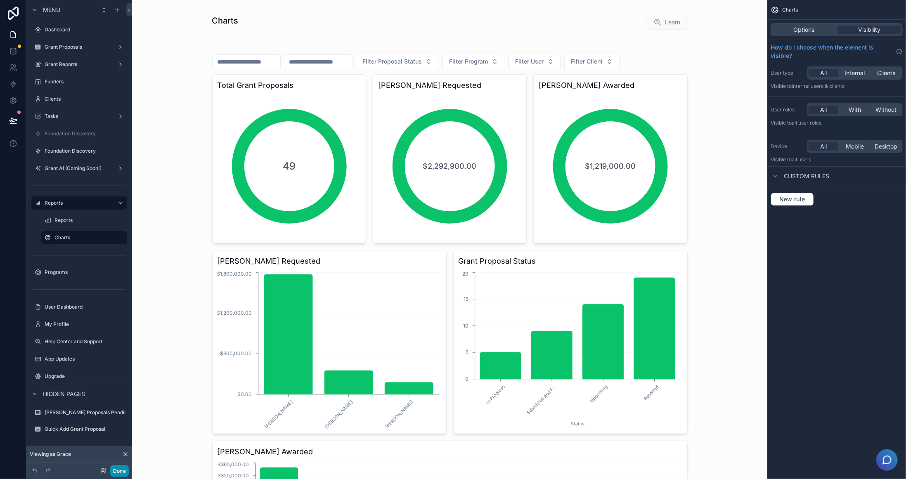
click at [127, 423] on button "Done" at bounding box center [119, 471] width 19 height 12
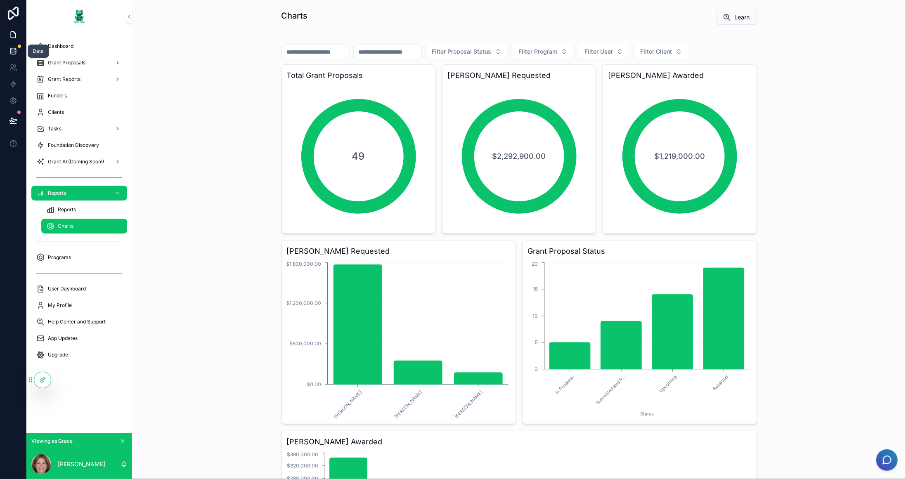
click at [14, 48] on icon at bounding box center [12, 49] width 5 height 2
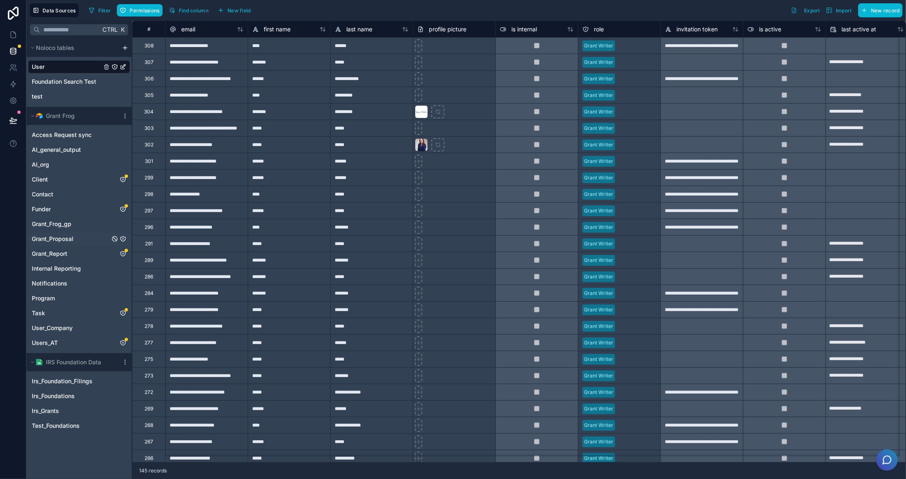
click at [64, 240] on span "Grant_Proposal" at bounding box center [53, 239] width 42 height 8
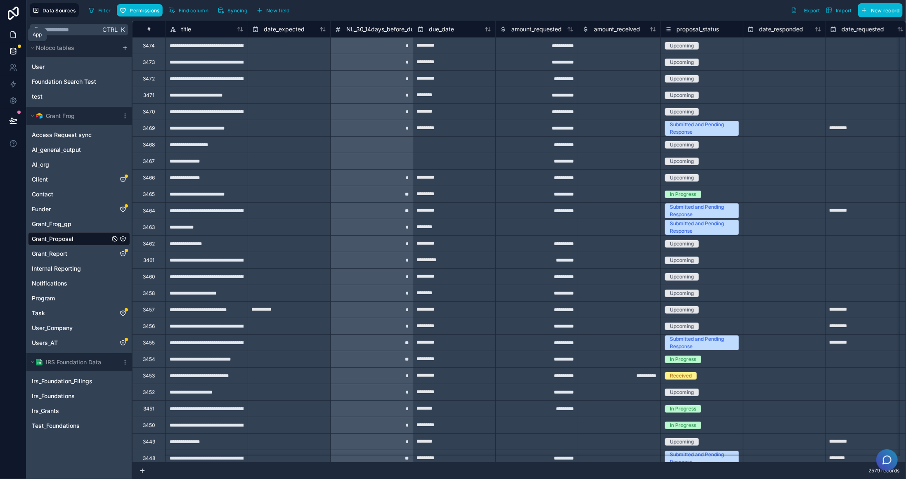
click at [15, 31] on icon at bounding box center [13, 35] width 8 height 8
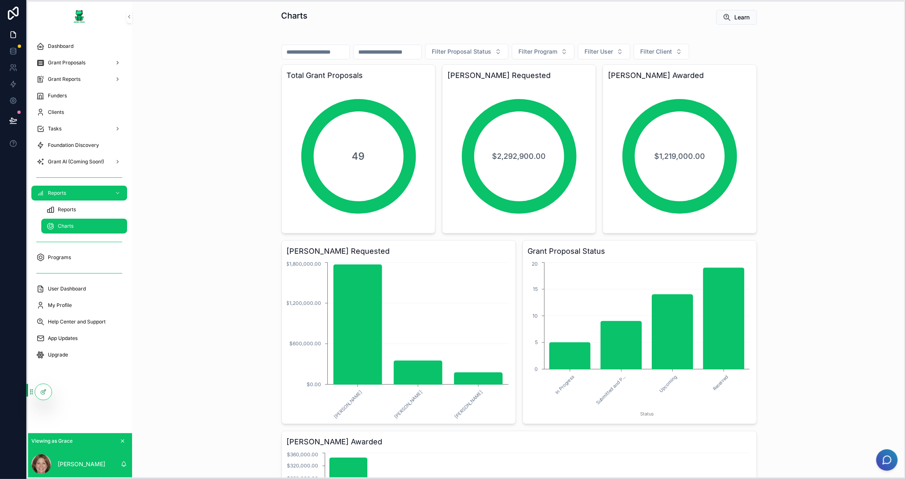
drag, startPoint x: 29, startPoint y: 381, endPoint x: 30, endPoint y: 393, distance: 12.0
click at [30, 393] on icon at bounding box center [31, 392] width 7 height 7
click at [80, 147] on span "Foundation Discovery" at bounding box center [73, 145] width 51 height 7
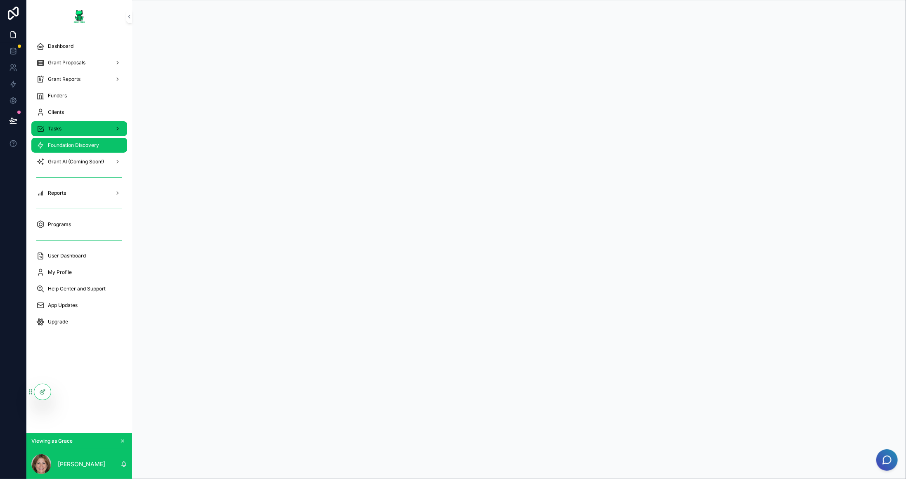
click at [78, 130] on div "Tasks" at bounding box center [79, 128] width 86 height 13
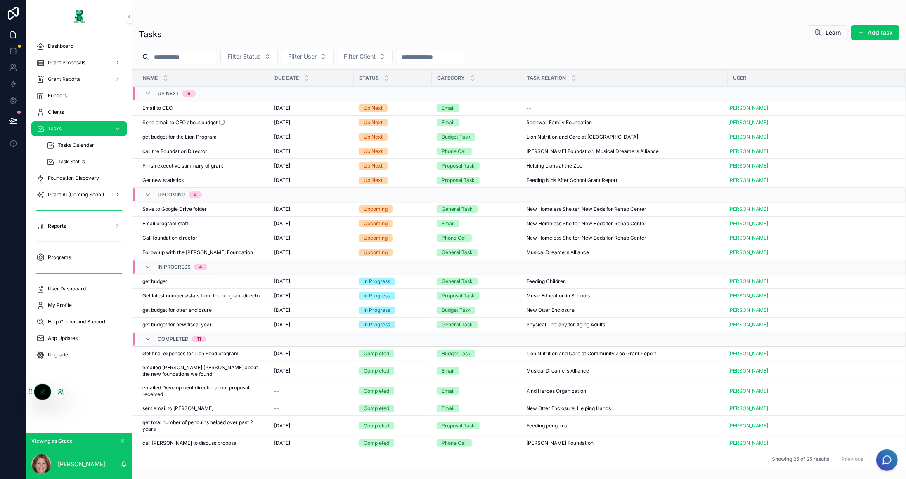
click at [58, 394] on icon at bounding box center [59, 394] width 3 height 2
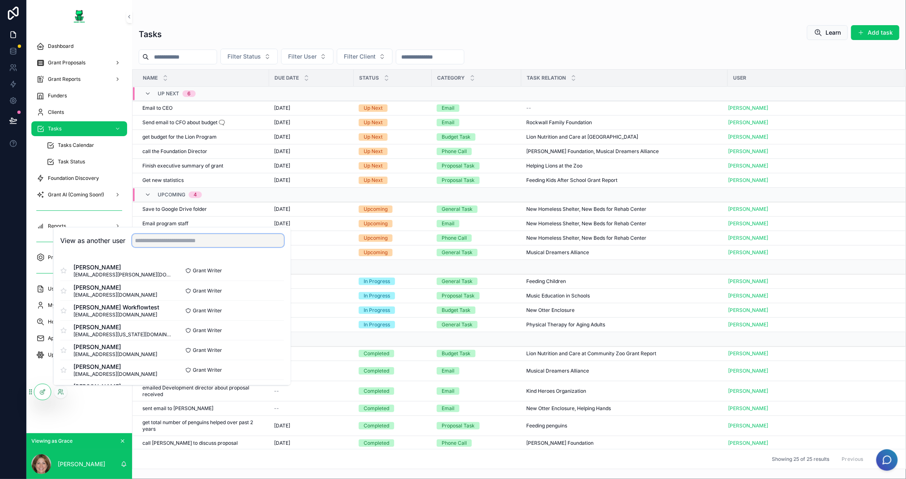
click at [187, 240] on input "text" at bounding box center [208, 240] width 152 height 13
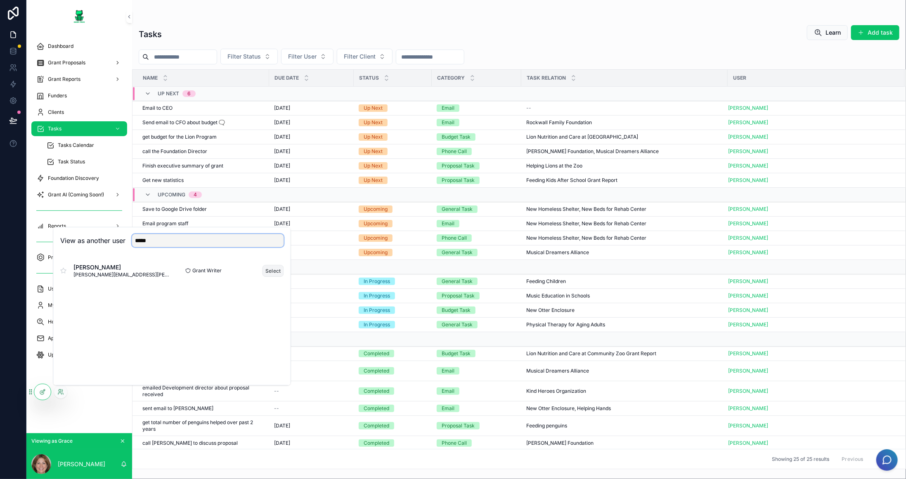
type input "*****"
click at [277, 270] on button "Select" at bounding box center [273, 271] width 21 height 12
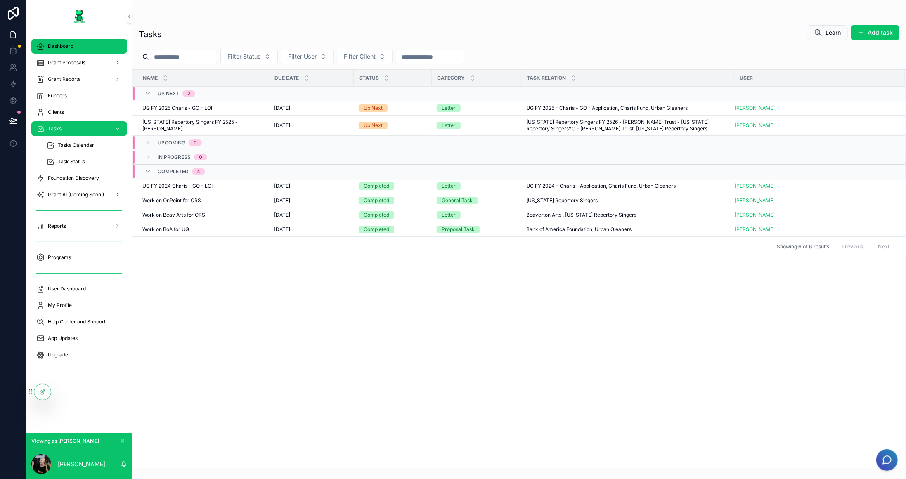
click at [76, 50] on div "Dashboard" at bounding box center [79, 46] width 86 height 13
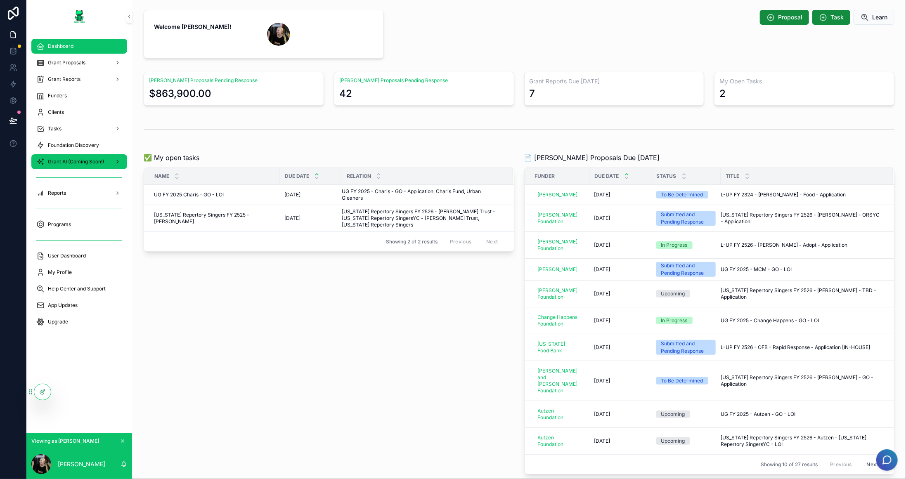
click at [48, 163] on span "Grant AI (Coming Soon!)" at bounding box center [76, 162] width 56 height 7
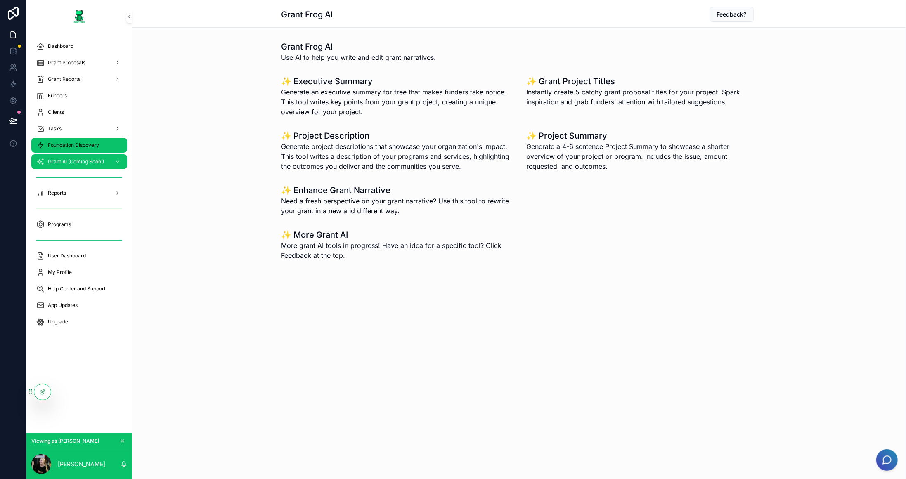
click at [53, 148] on span "Foundation Discovery" at bounding box center [73, 145] width 51 height 7
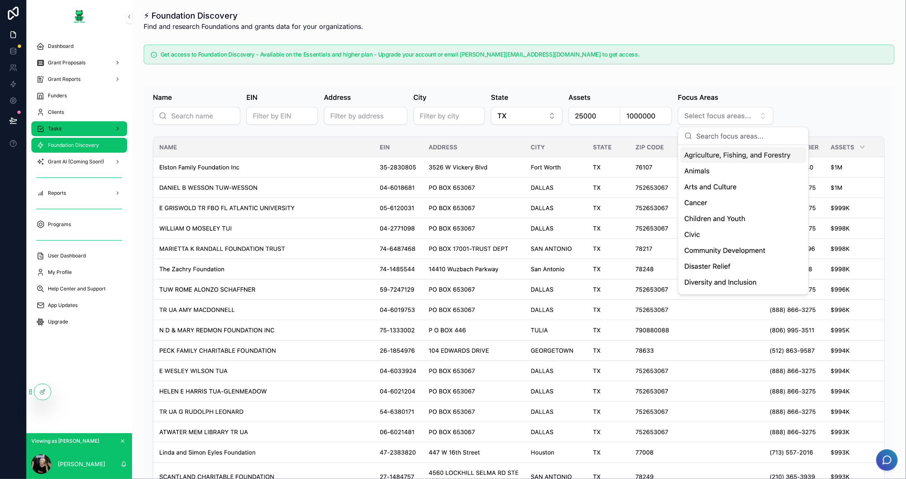
click at [58, 133] on div "Tasks" at bounding box center [79, 128] width 86 height 13
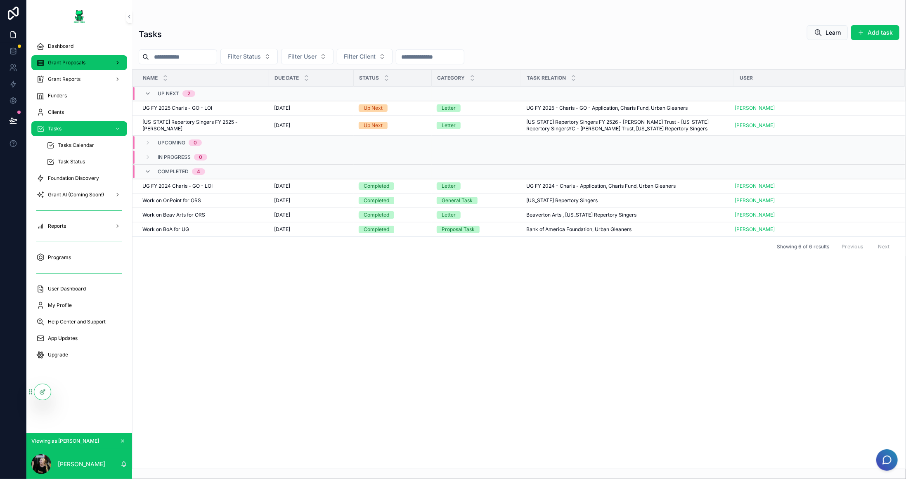
click at [66, 58] on div "Grant Proposals" at bounding box center [79, 62] width 86 height 13
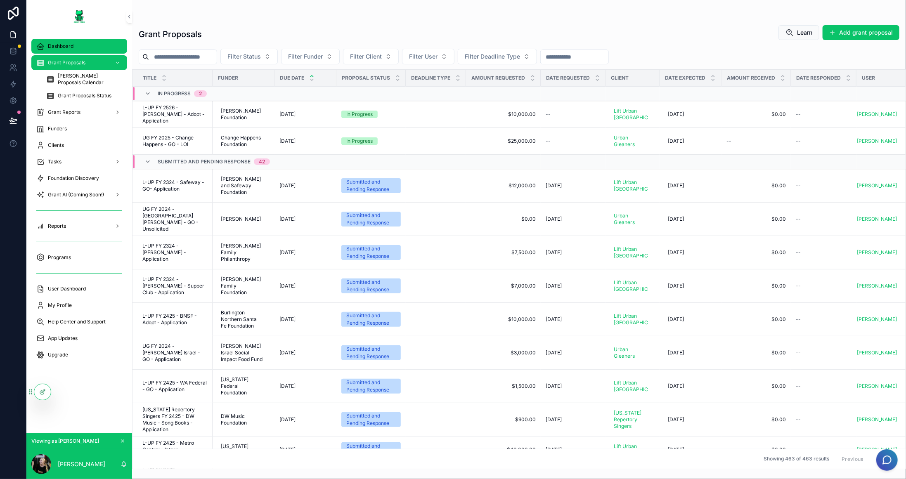
click at [76, 45] on div "Dashboard" at bounding box center [79, 46] width 86 height 13
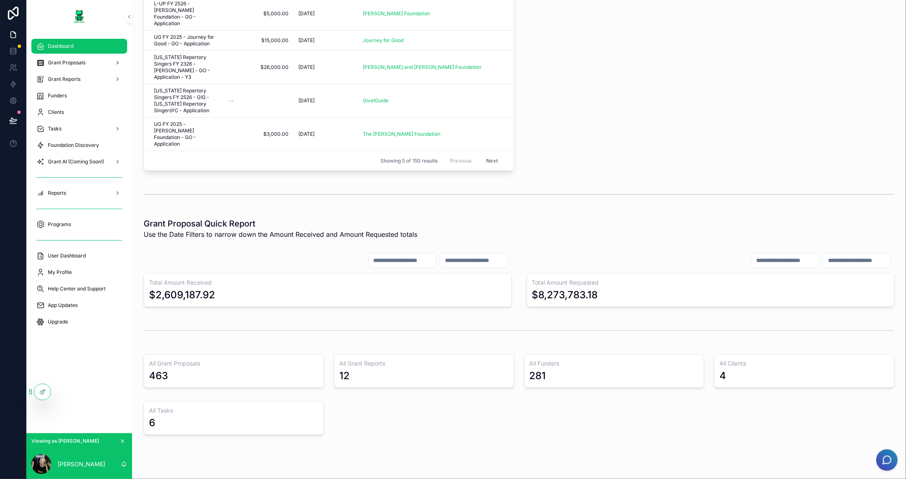
scroll to position [724, 0]
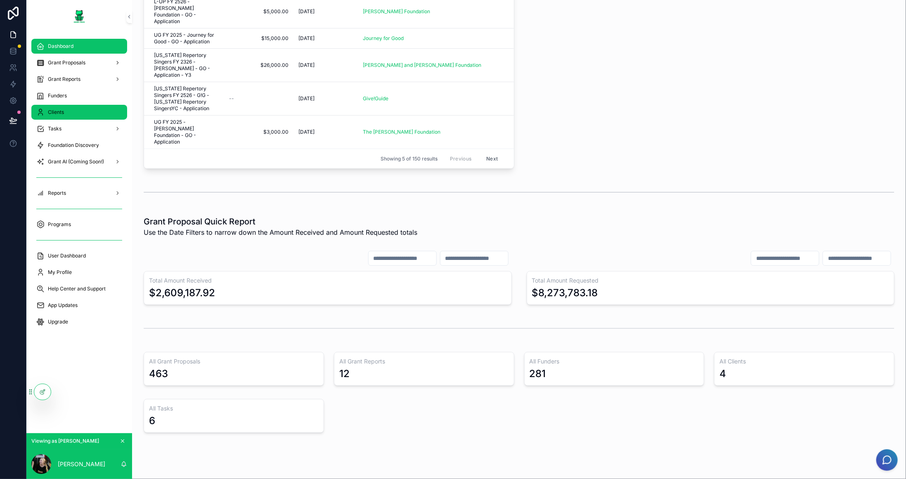
click at [78, 116] on div "Clients" at bounding box center [79, 112] width 86 height 13
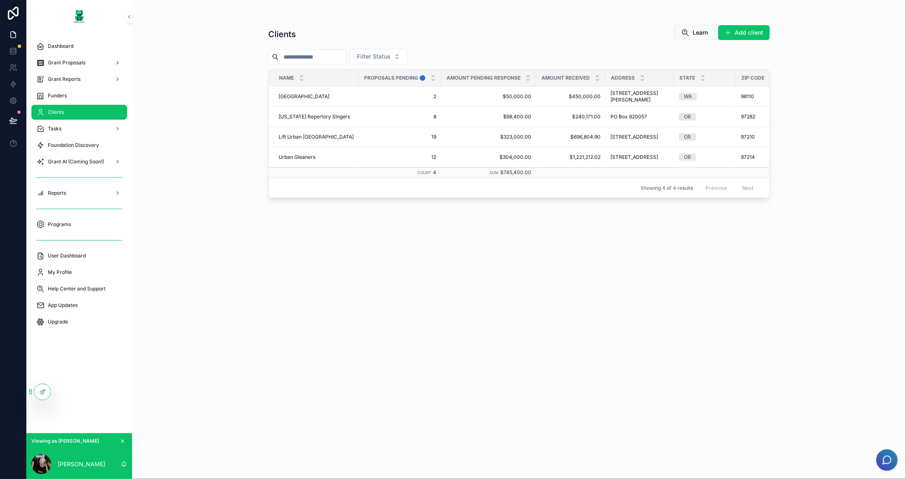
click at [73, 88] on div "Funders" at bounding box center [79, 96] width 106 height 17
click at [78, 98] on div "Funders" at bounding box center [79, 95] width 86 height 13
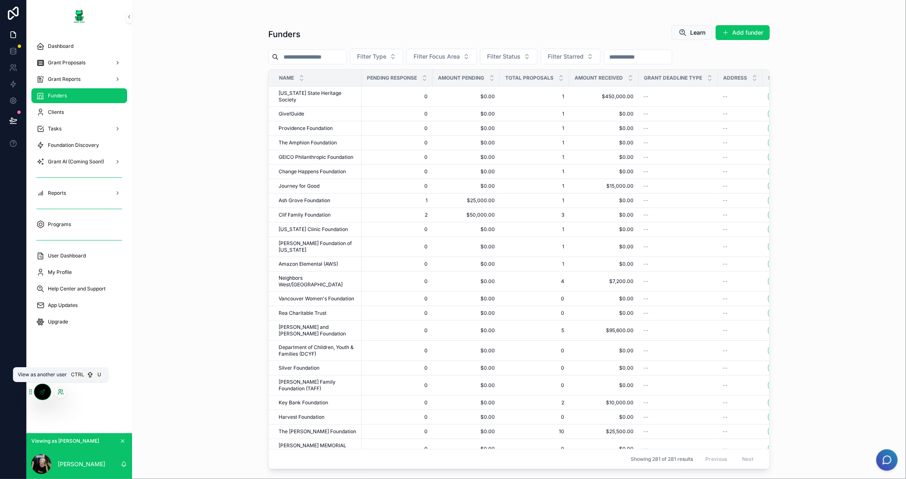
click at [59, 392] on icon at bounding box center [60, 392] width 7 height 7
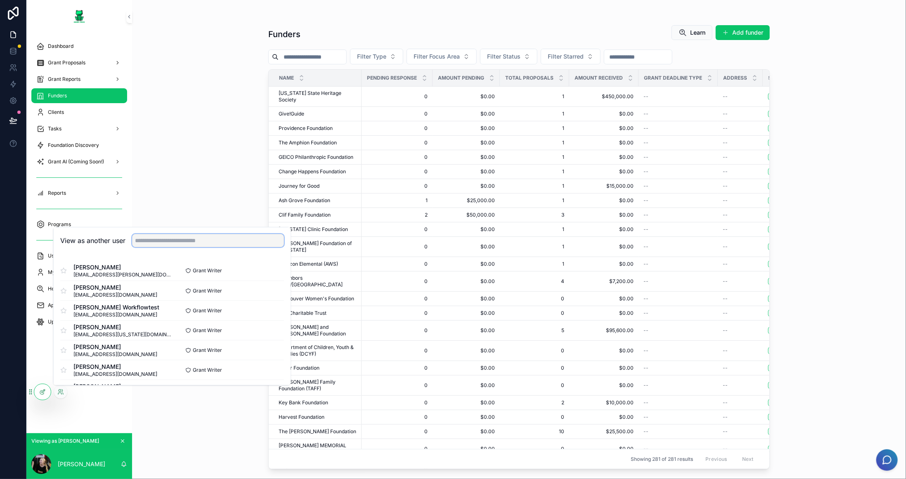
click at [160, 238] on input "text" at bounding box center [208, 240] width 152 height 13
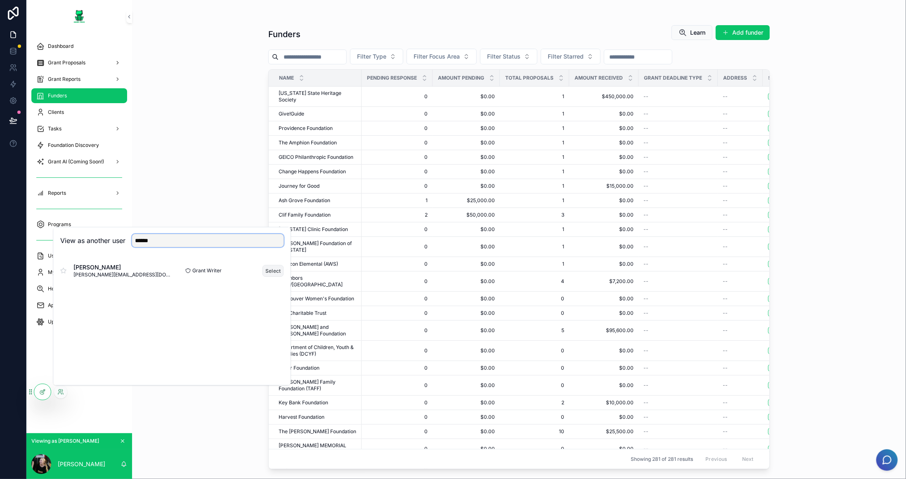
type input "******"
click at [270, 269] on button "Select" at bounding box center [273, 271] width 21 height 12
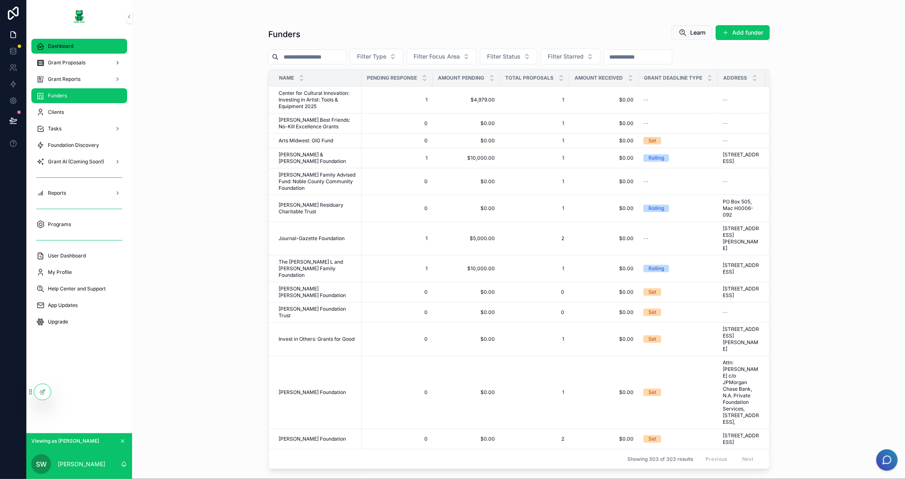
click at [66, 52] on div "Dashboard" at bounding box center [79, 46] width 86 height 13
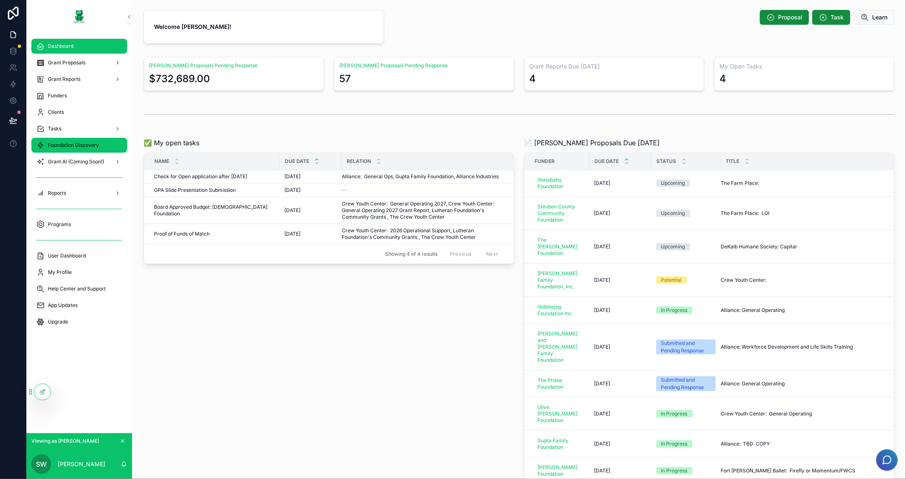
click at [79, 149] on div "Foundation Discovery" at bounding box center [79, 145] width 86 height 13
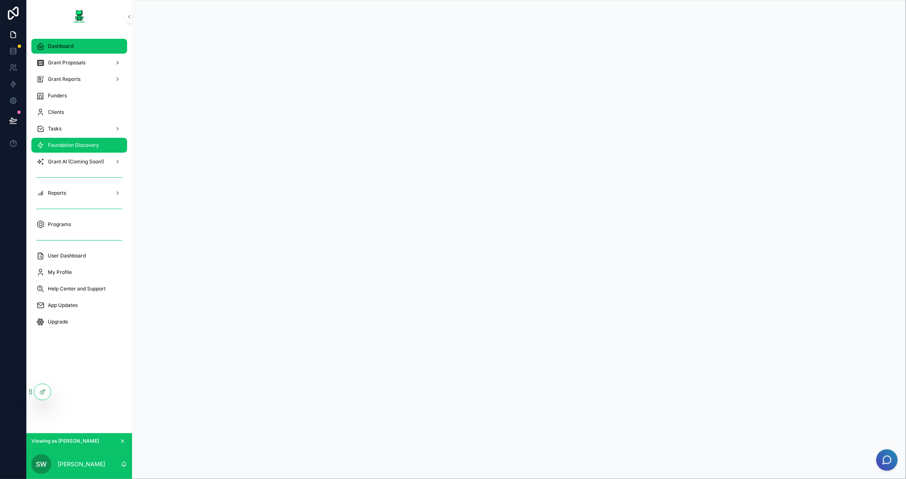
click at [77, 42] on div "Dashboard" at bounding box center [79, 46] width 86 height 13
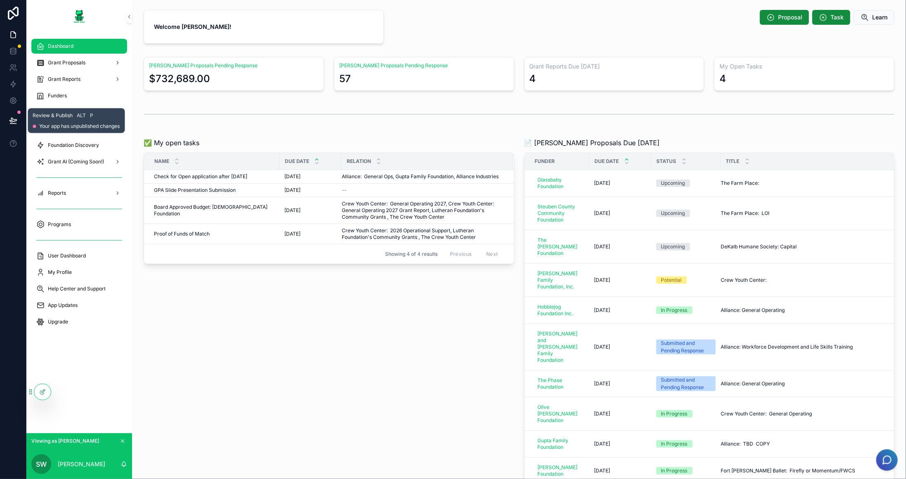
click at [15, 120] on icon at bounding box center [13, 120] width 8 height 8
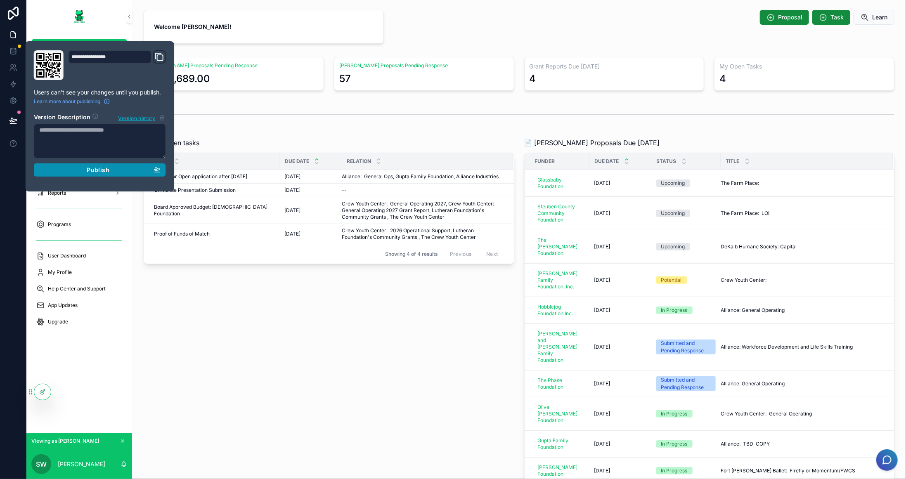
click at [99, 170] on span "Publish" at bounding box center [98, 169] width 22 height 7
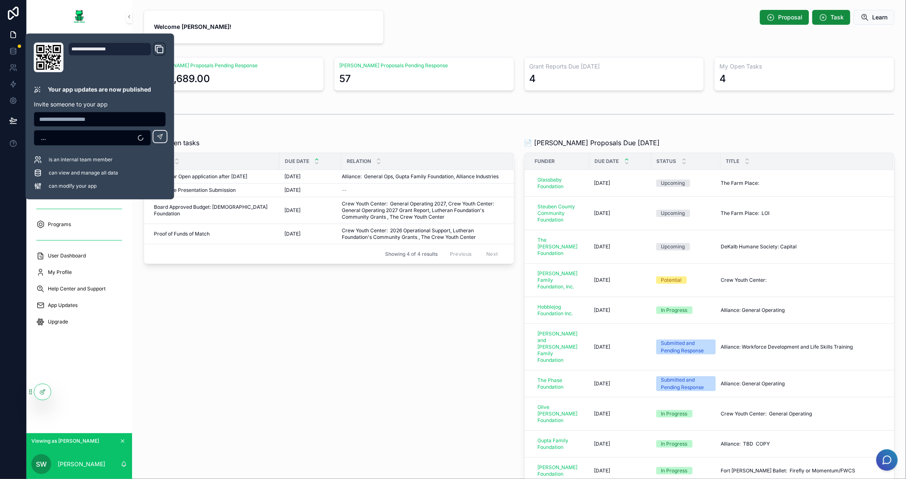
click at [237, 105] on div "scrollable content" at bounding box center [519, 114] width 751 height 21
